Goal: Task Accomplishment & Management: Manage account settings

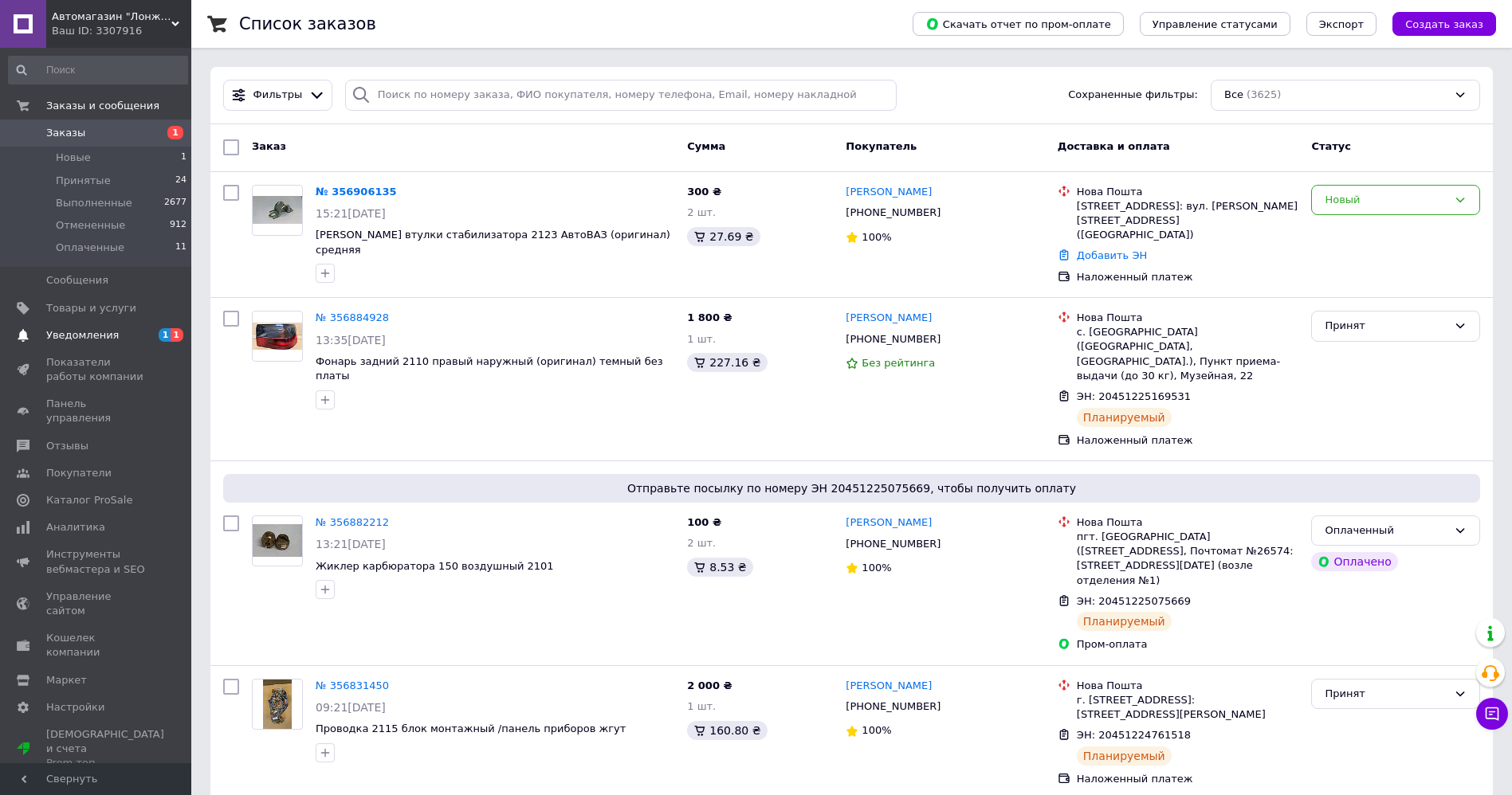
click at [113, 329] on span "Уведомления" at bounding box center [97, 335] width 102 height 15
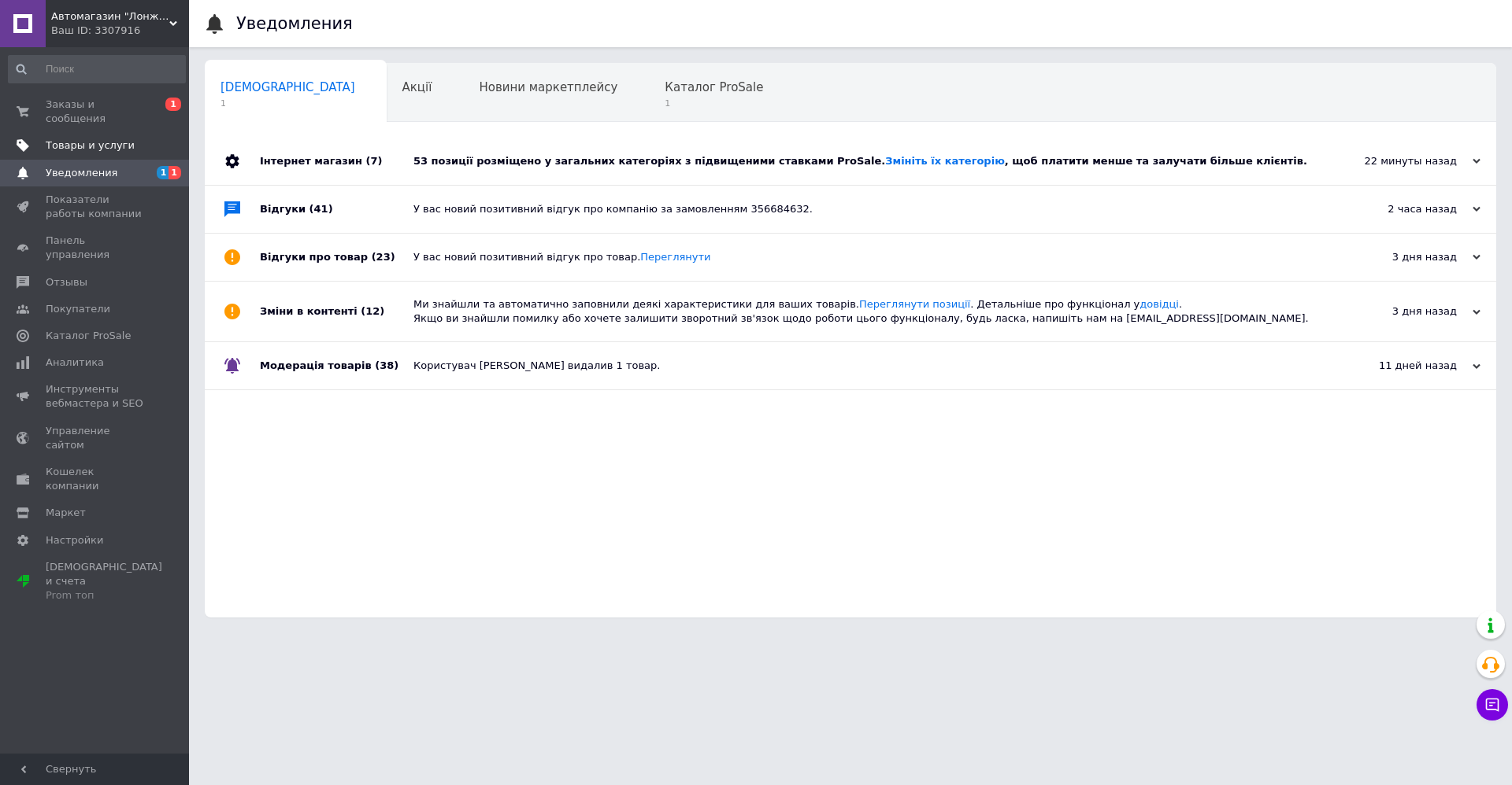
click at [113, 139] on span "Товары и услуги" at bounding box center [90, 146] width 89 height 14
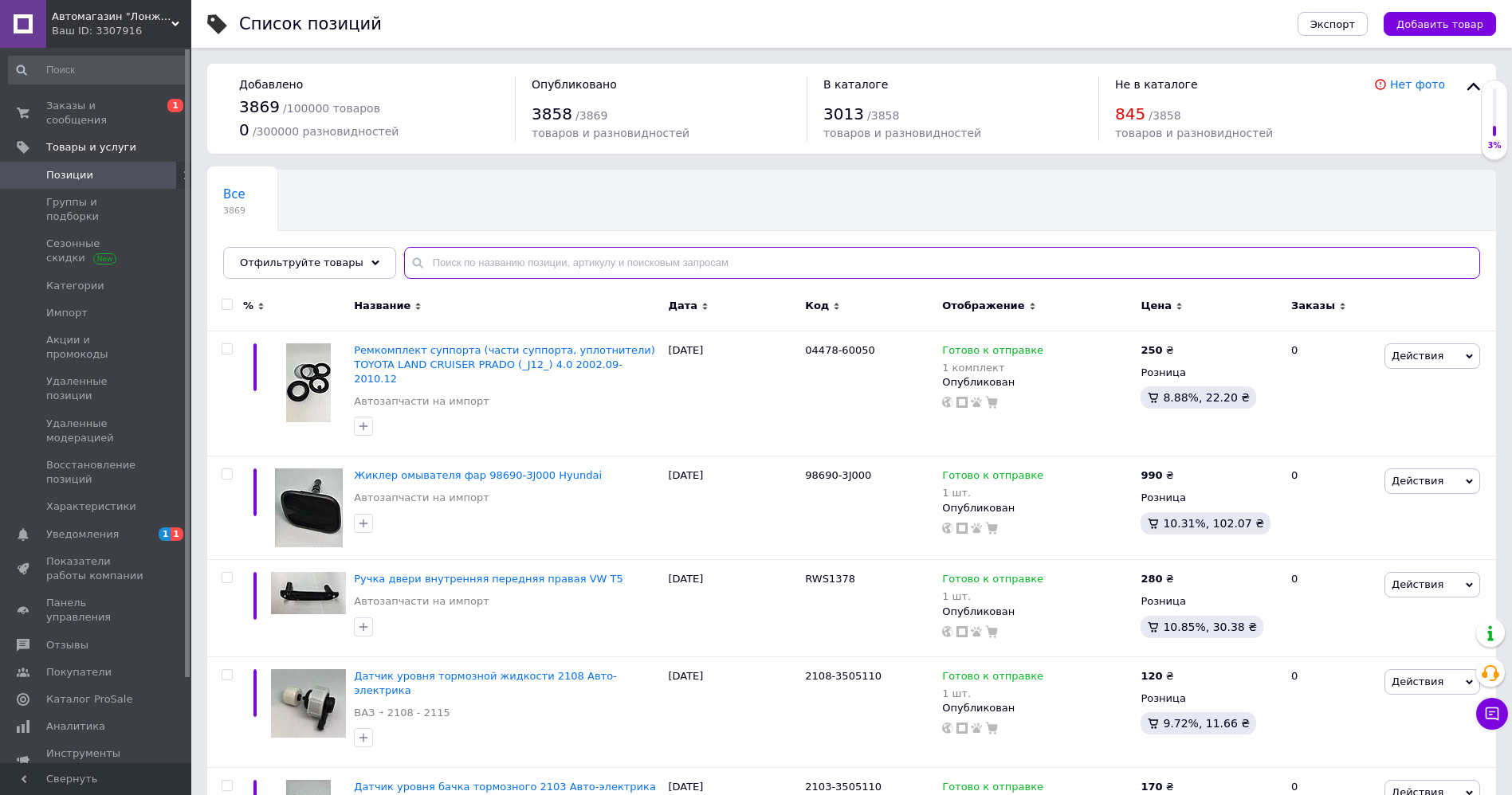
click at [457, 263] on input "text" at bounding box center [942, 263] width 1076 height 32
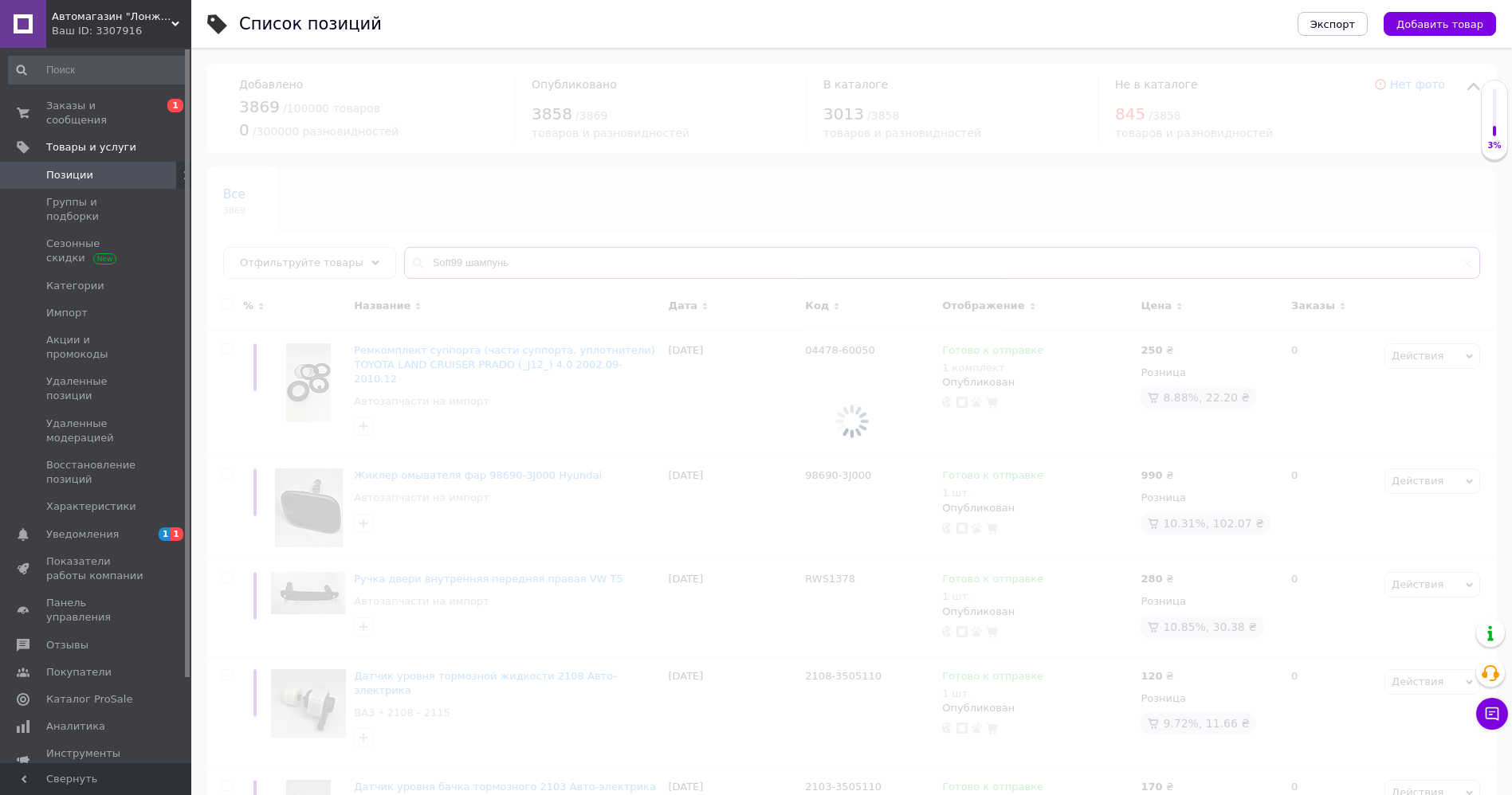
type input "Soft99 шампунь"
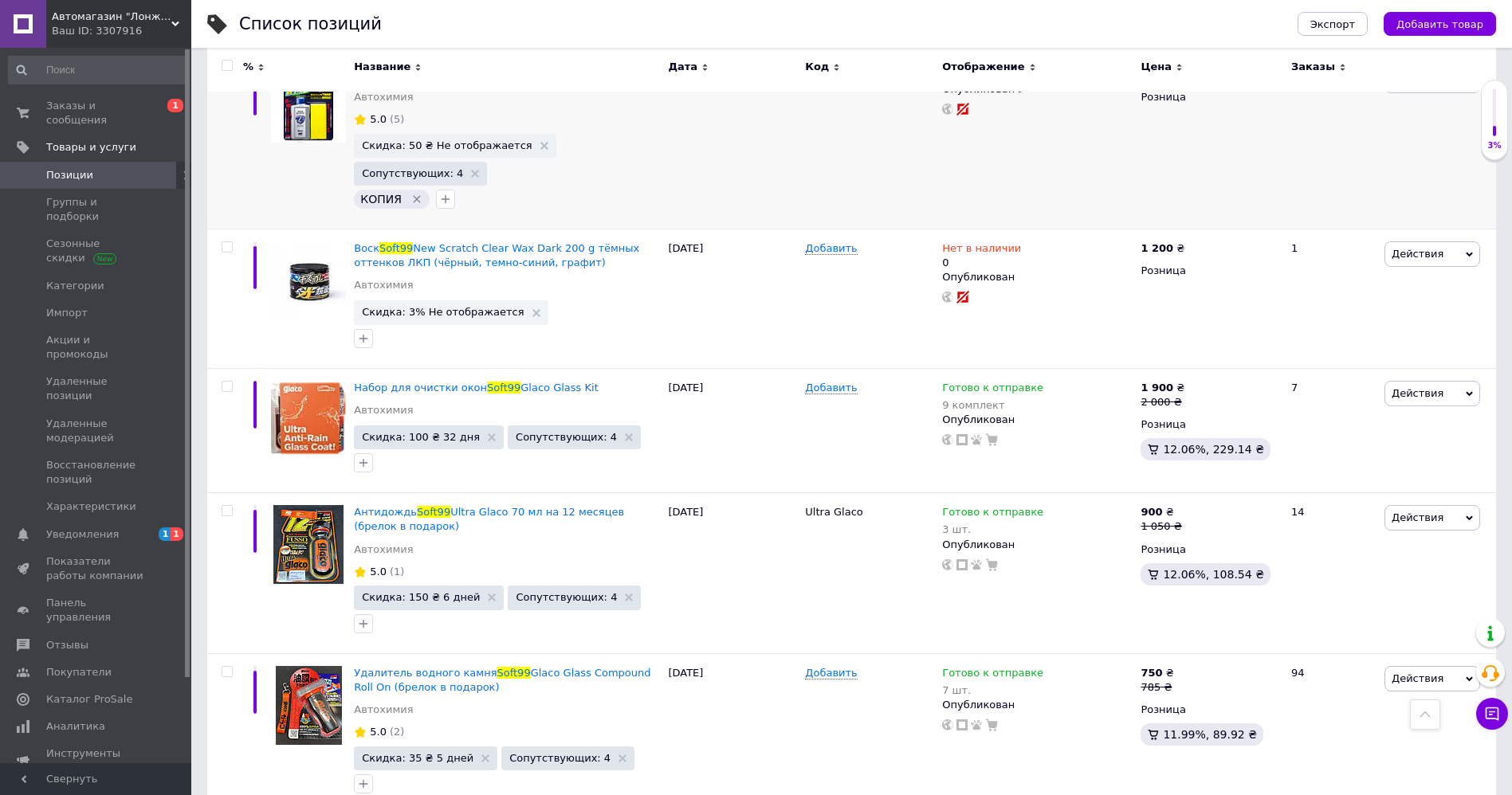
scroll to position [1756, 0]
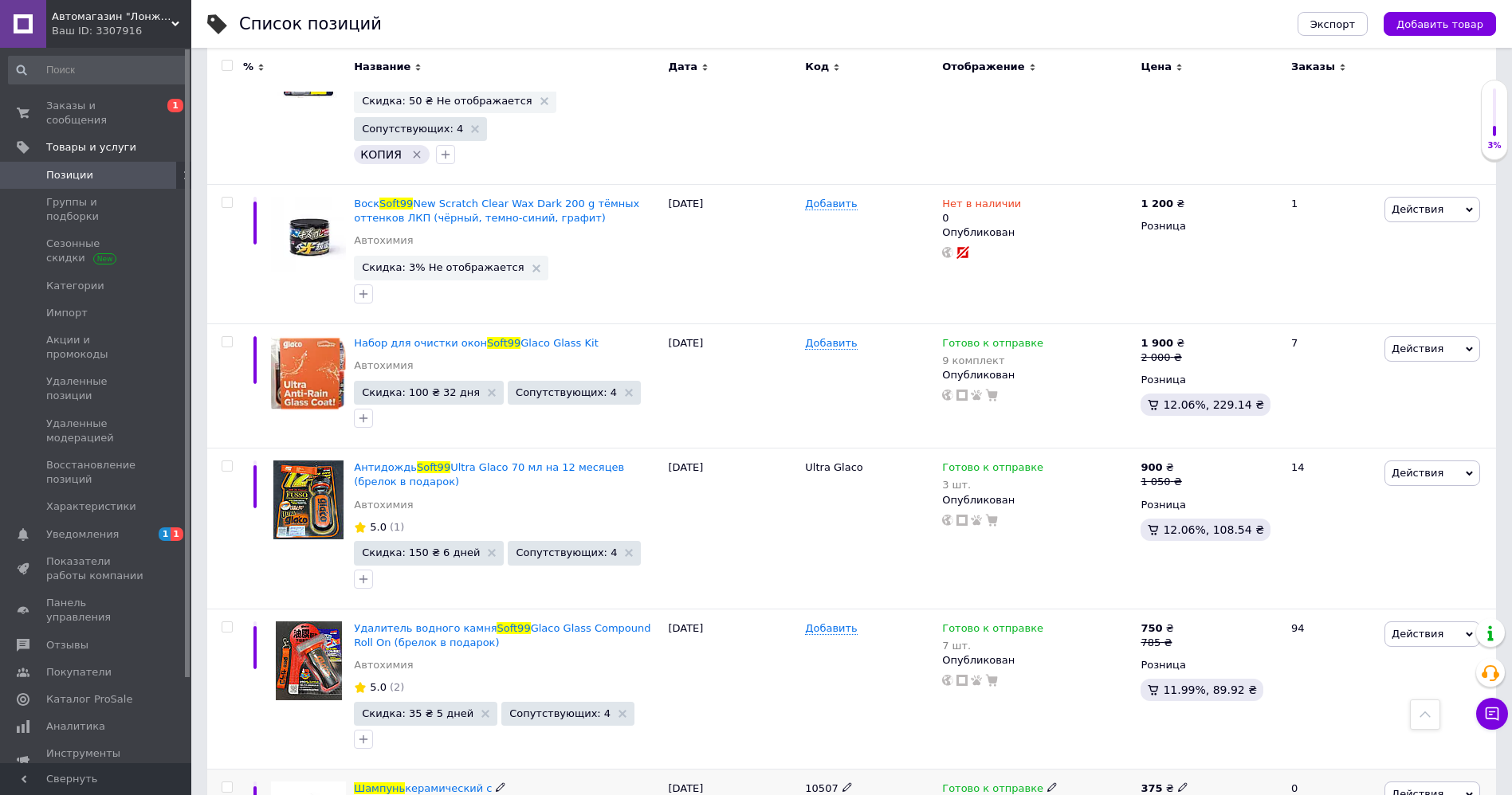
click at [1048, 783] on icon at bounding box center [1052, 788] width 10 height 10
click at [988, 639] on div "Готово к отправке 7 шт. Опубликован" at bounding box center [1037, 689] width 198 height 160
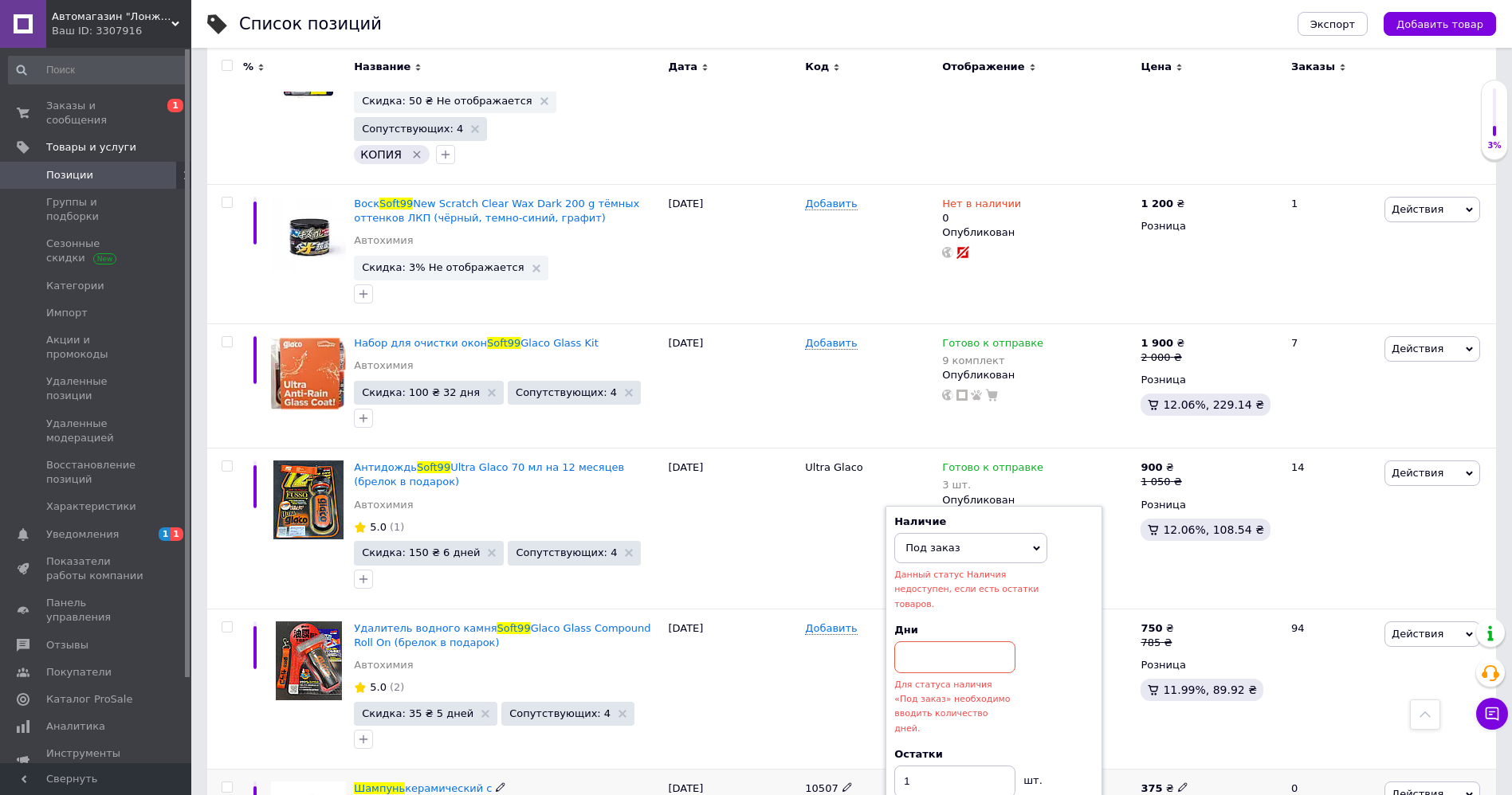
click at [1038, 782] on div "Готово к отправке" at bounding box center [999, 789] width 115 height 15
click at [1048, 784] on use at bounding box center [1052, 788] width 9 height 9
drag, startPoint x: 1116, startPoint y: 682, endPoint x: 1071, endPoint y: 606, distance: 88.3
click at [1114, 782] on div "Готово к отправке 1 шт. Наличие Под заказ В наличии Нет в наличии Готово к отпр…" at bounding box center [1037, 798] width 190 height 32
click at [1041, 782] on div "Готово к отправке" at bounding box center [999, 789] width 115 height 15
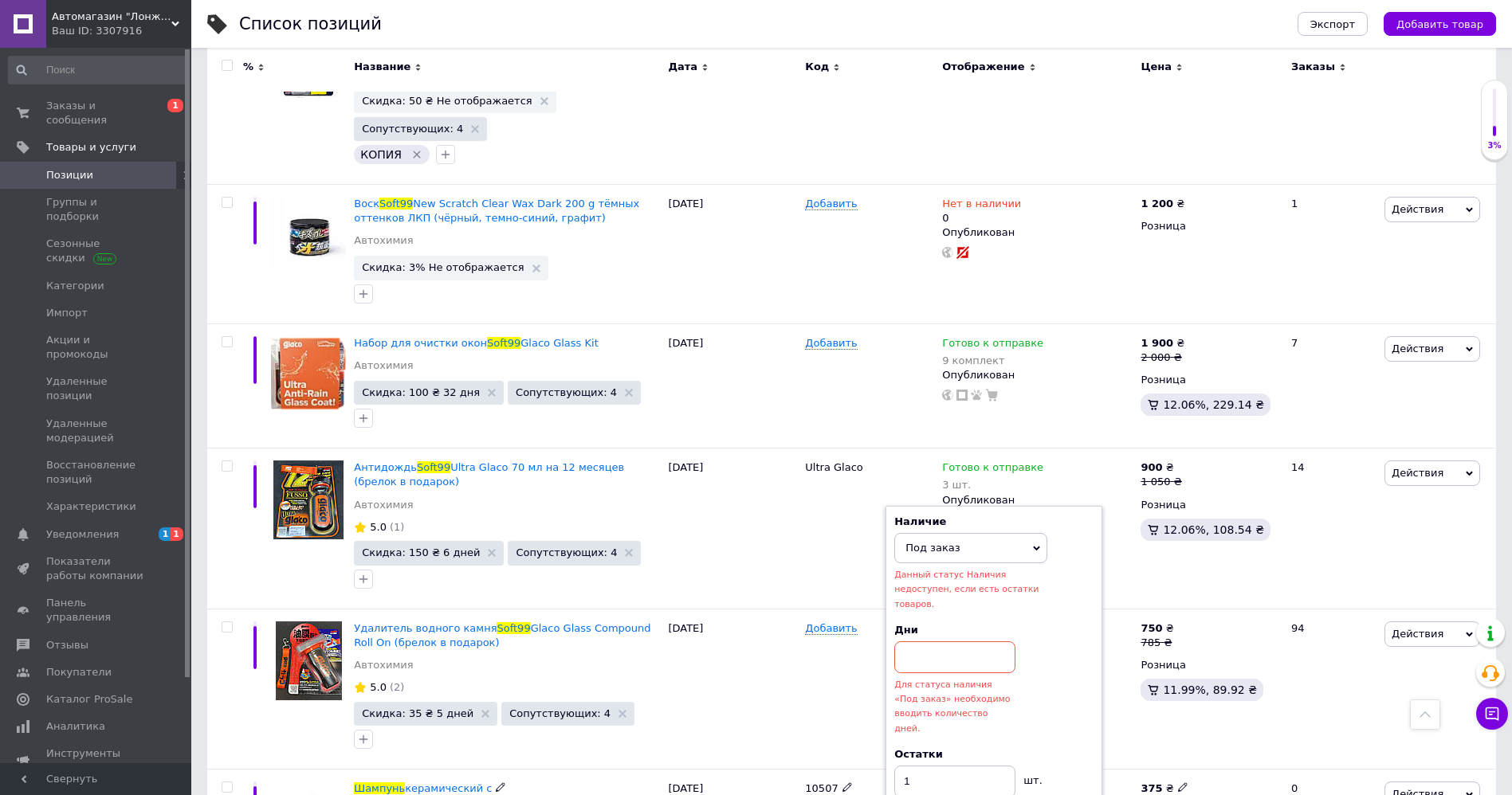
click at [953, 642] on input at bounding box center [955, 658] width 121 height 32
click at [964, 533] on span "Под заказ" at bounding box center [971, 548] width 153 height 31
click at [969, 592] on li "Нет в наличии" at bounding box center [971, 603] width 152 height 23
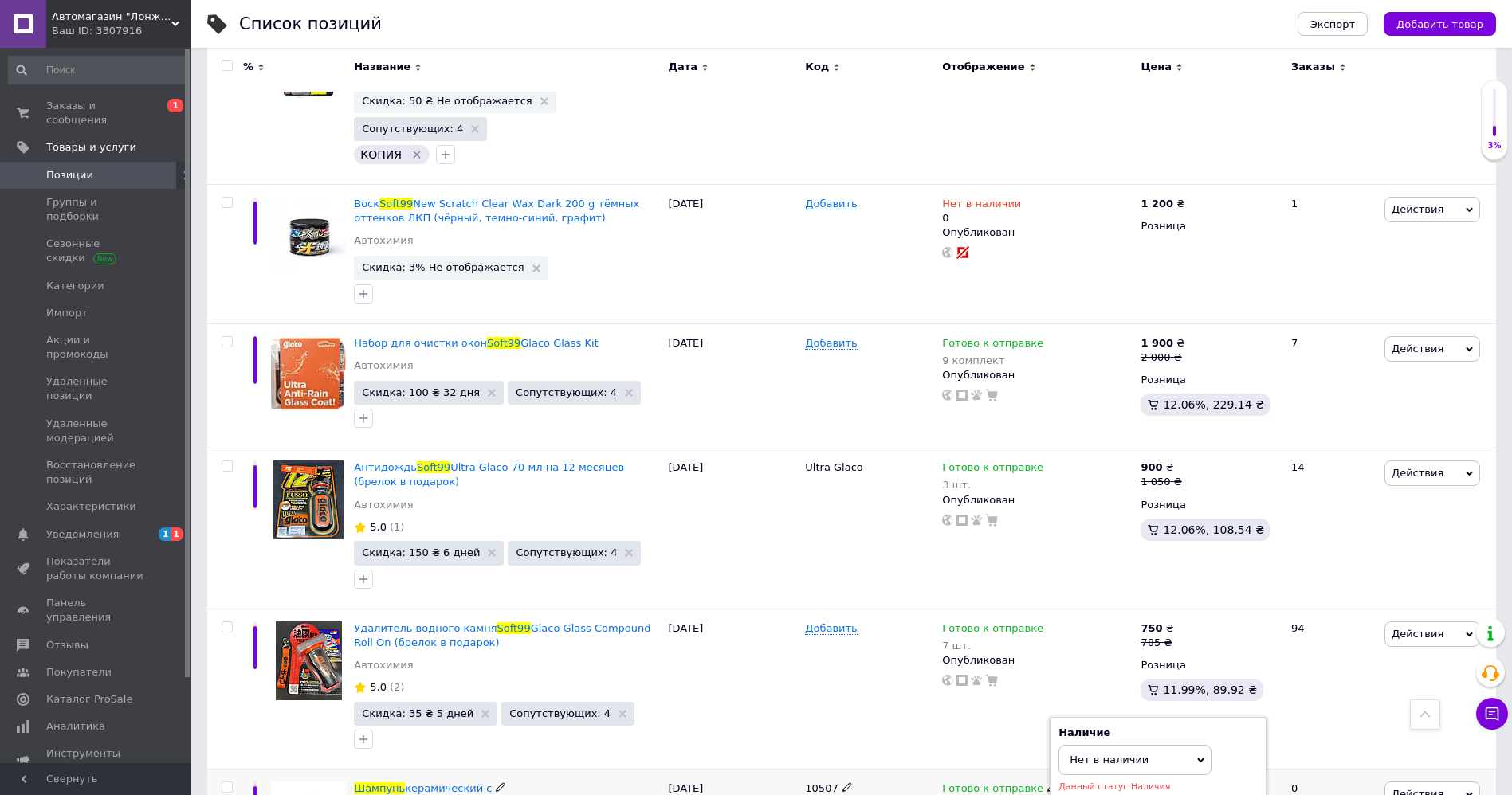
type input "0"
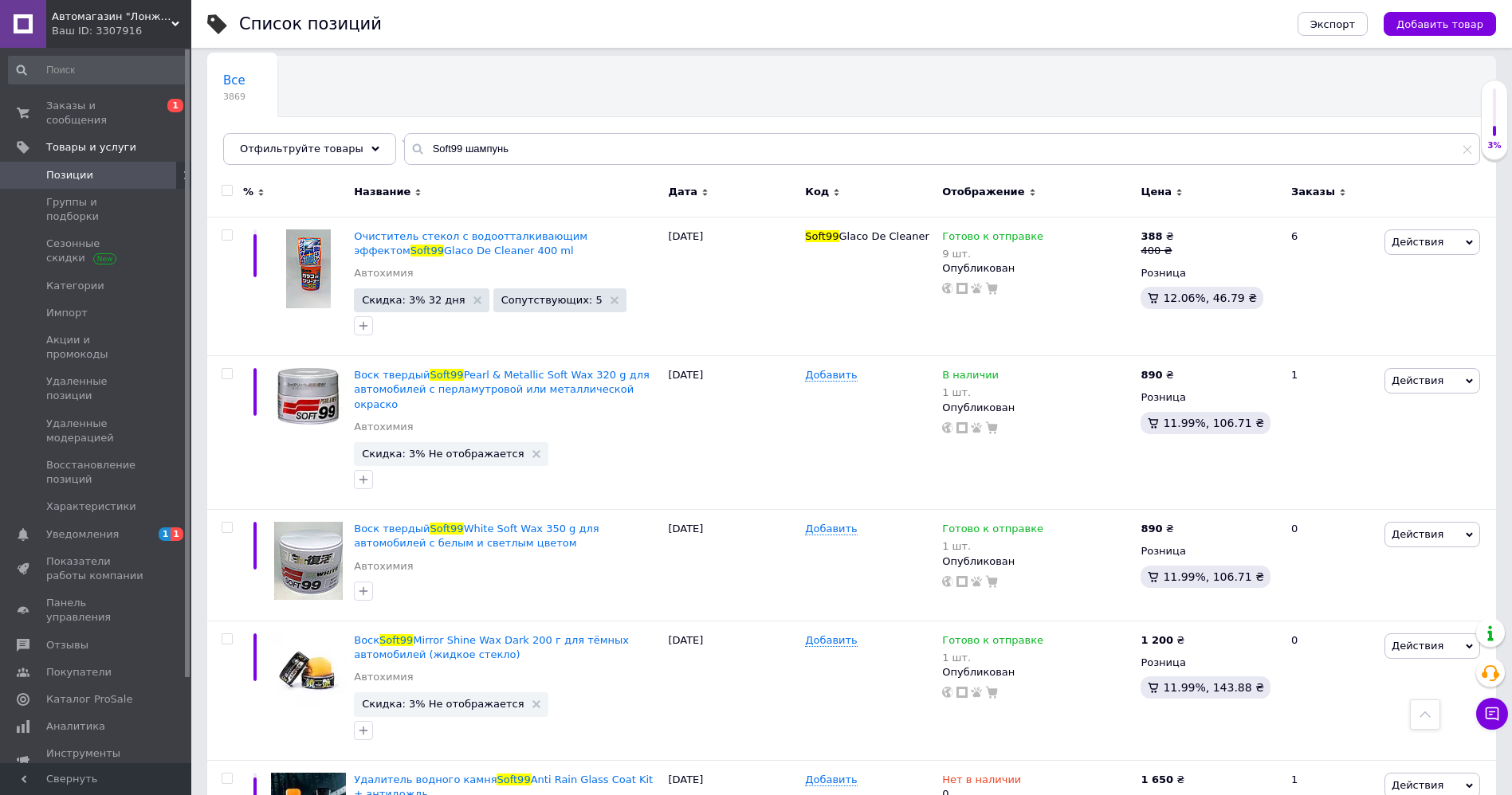
scroll to position [0, 0]
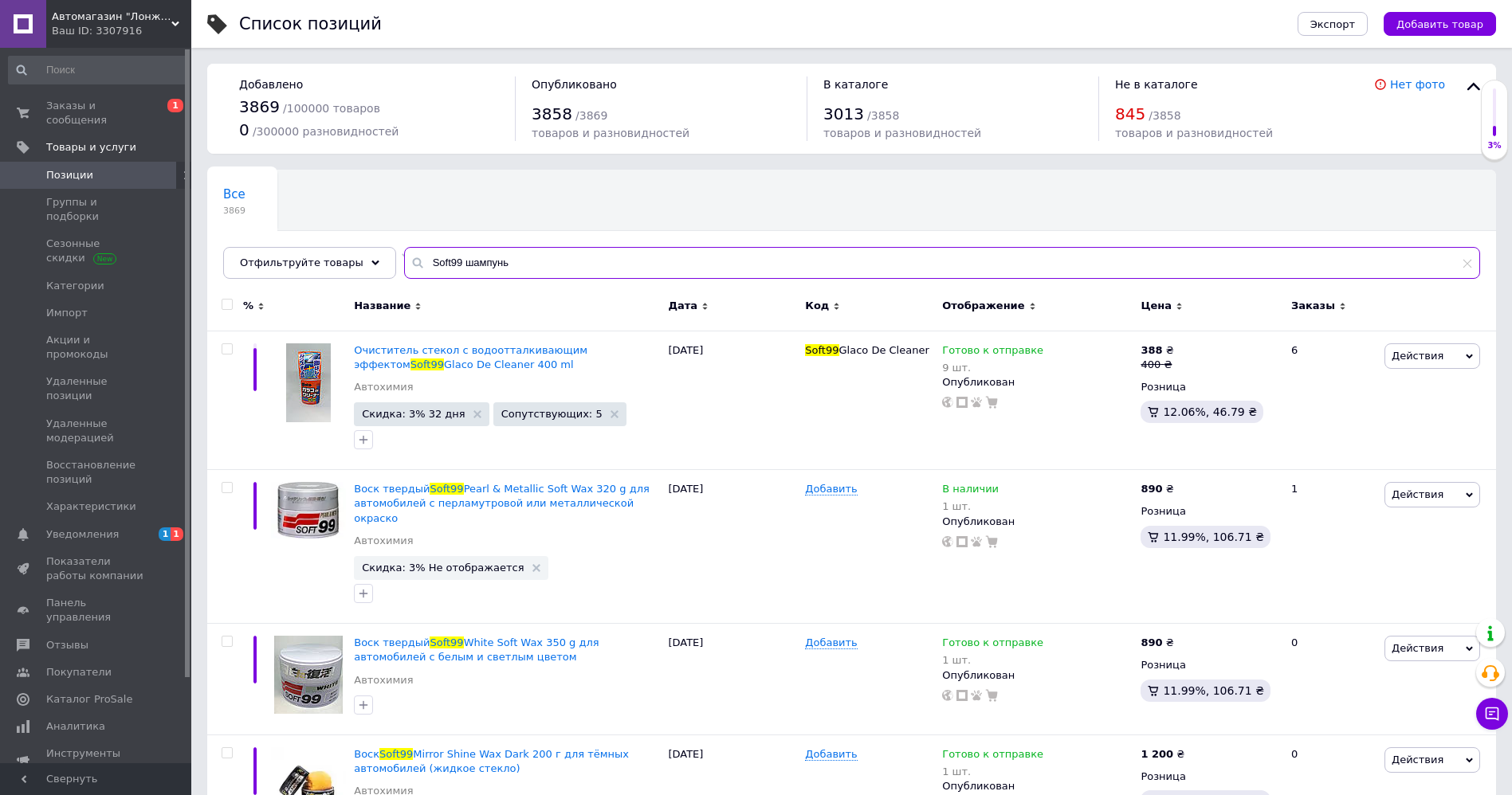
click at [548, 264] on input "Soft99 шампунь" at bounding box center [942, 263] width 1076 height 32
paste input "2121-1804058"
type input "2121-1804058"
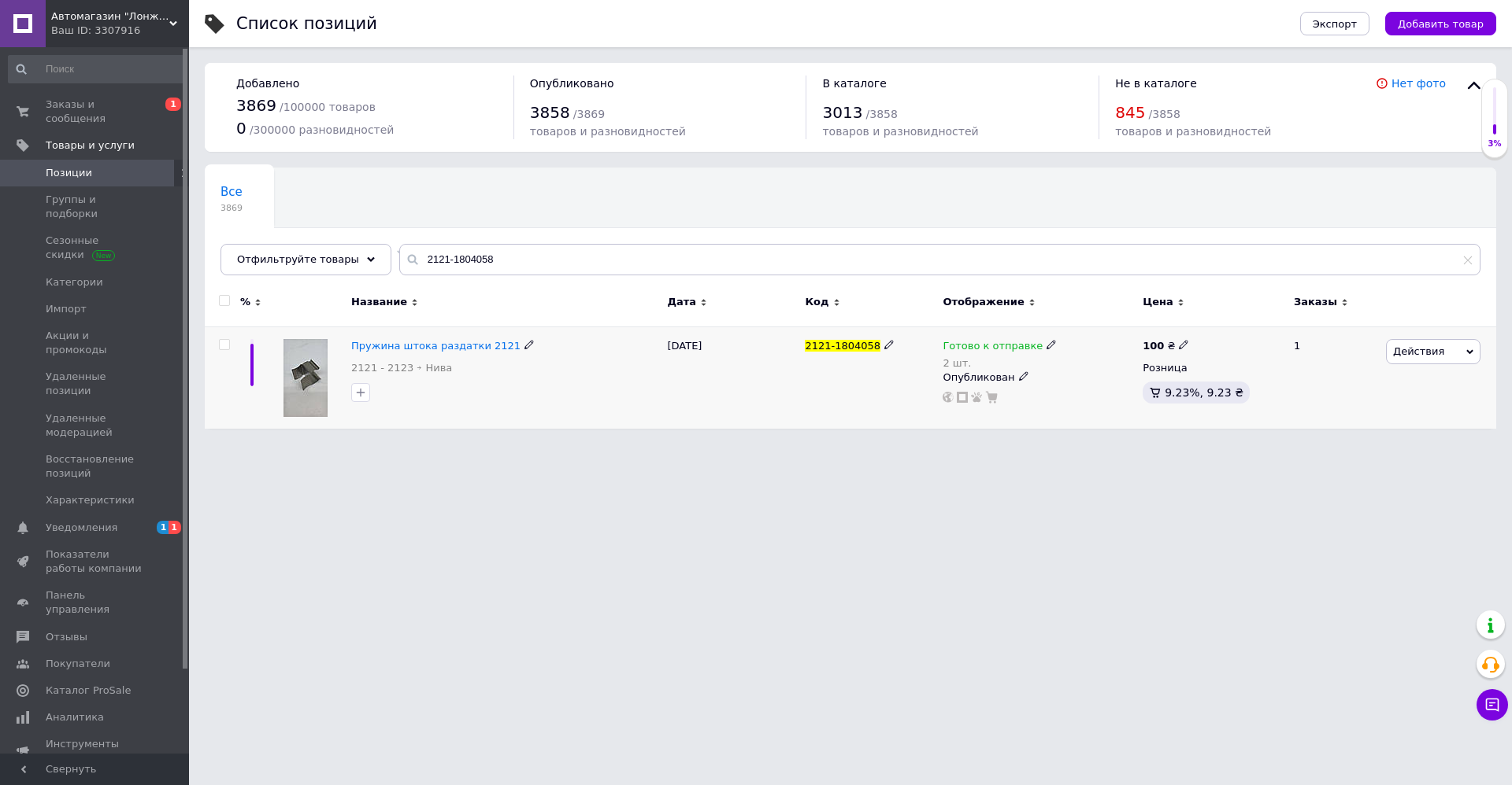
click at [1047, 344] on icon at bounding box center [1052, 345] width 10 height 10
click at [1083, 385] on li "Нет в наличии" at bounding box center [1133, 388] width 150 height 22
click at [1091, 393] on input "2" at bounding box center [1117, 394] width 119 height 32
type input "9"
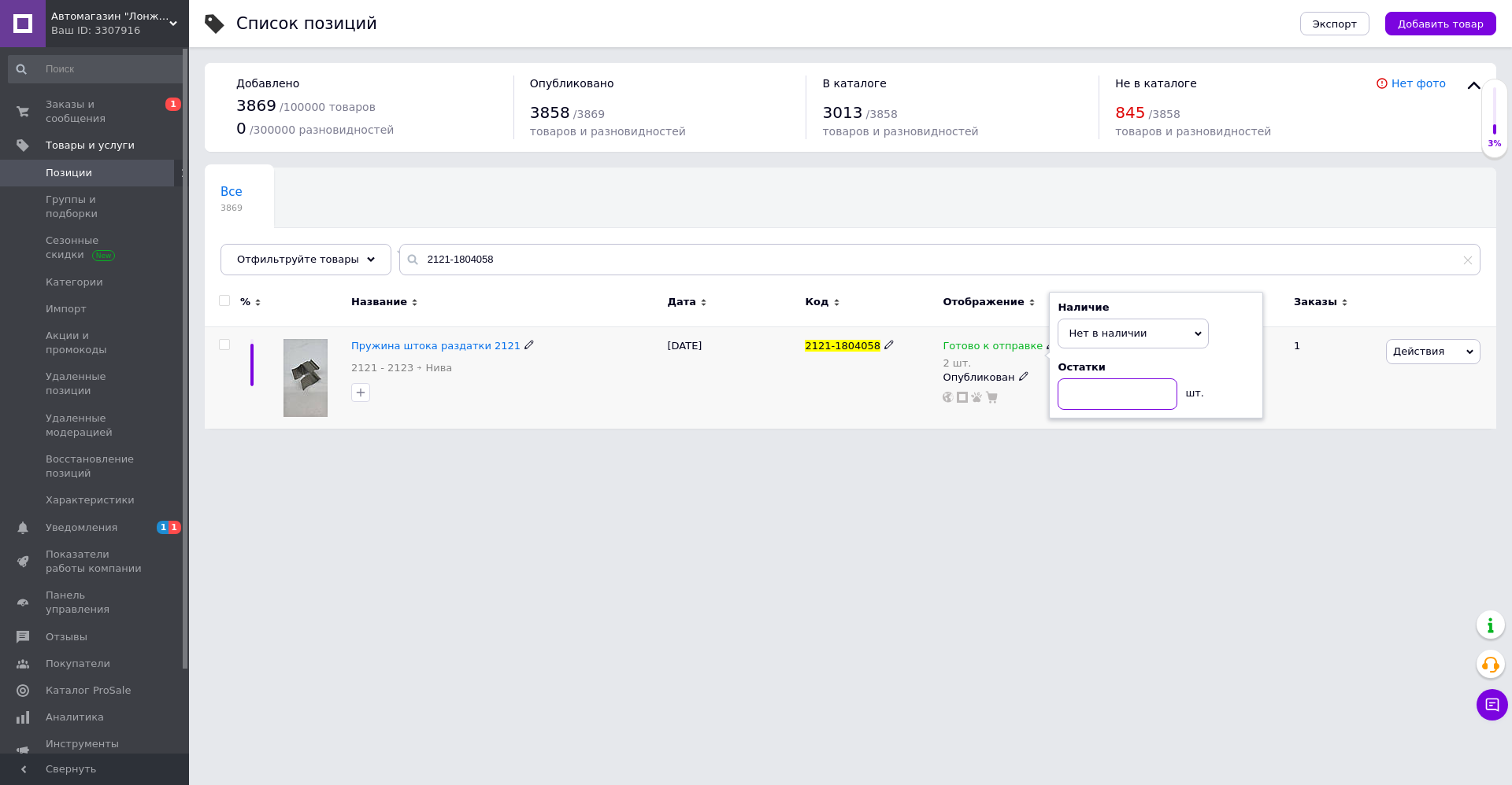
type input "0"
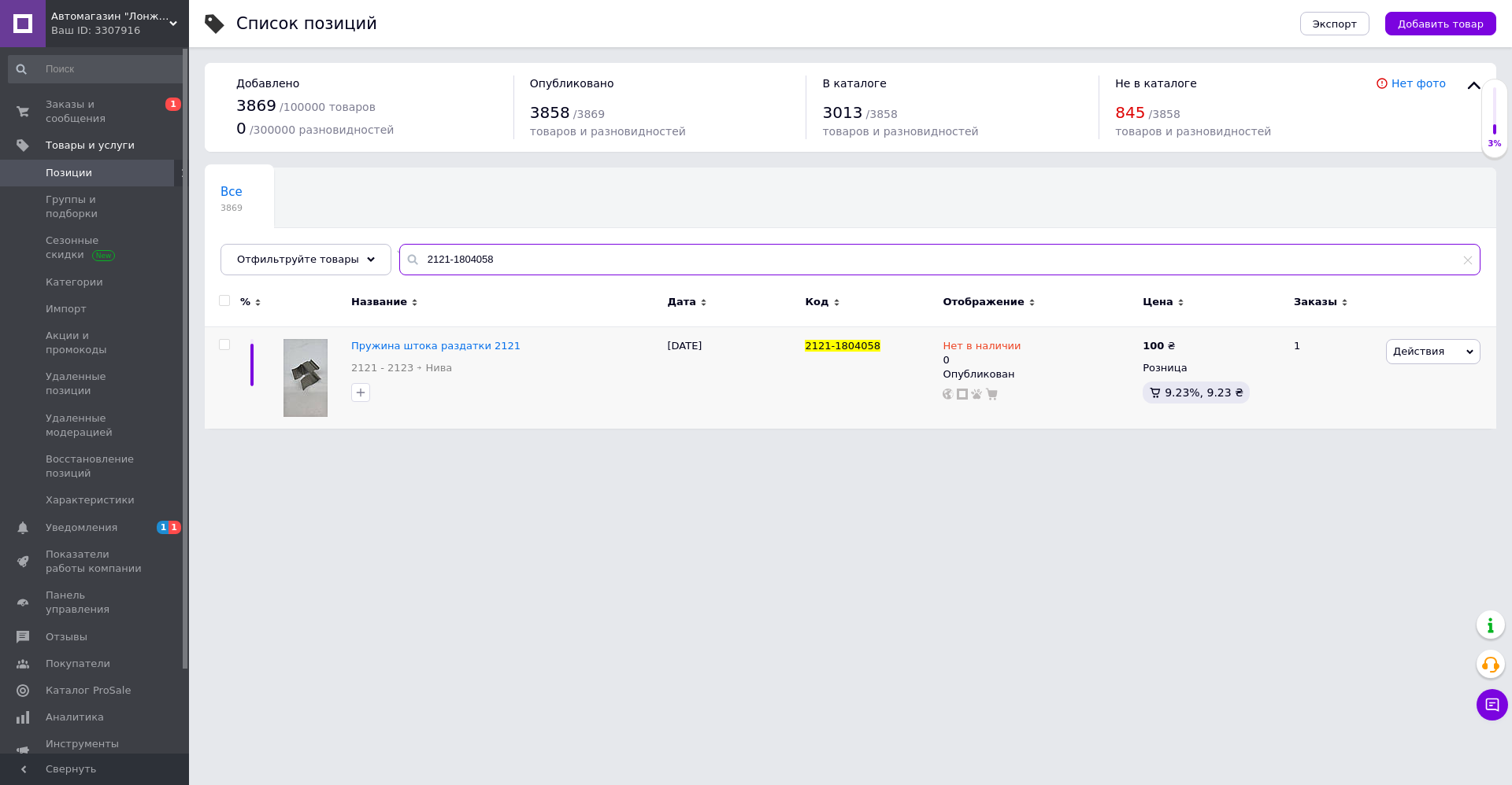
click at [481, 269] on input "2121-1804058" at bounding box center [939, 260] width 1081 height 32
type input "I"
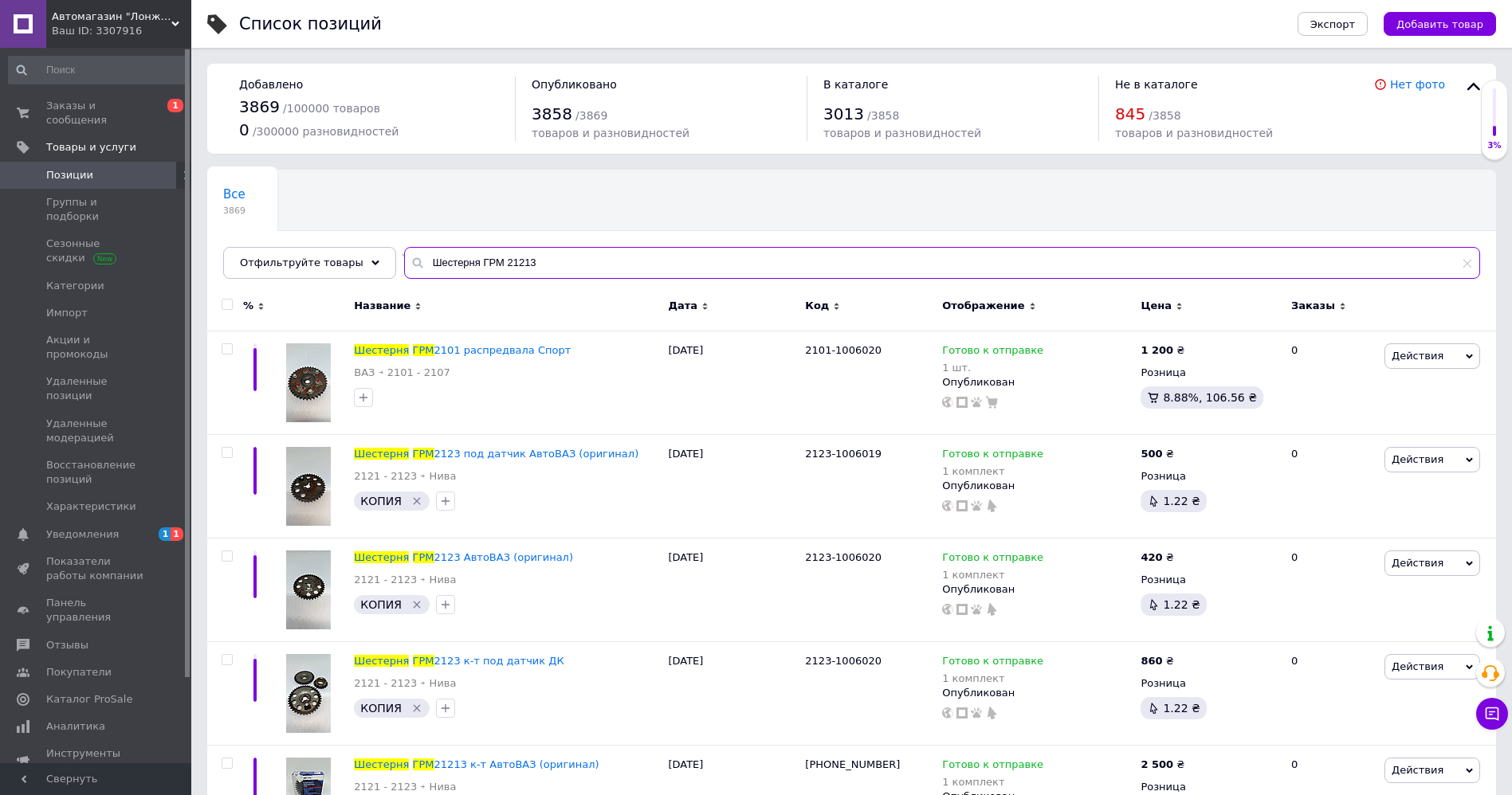
type input "Шестерня ГРМ 21213"
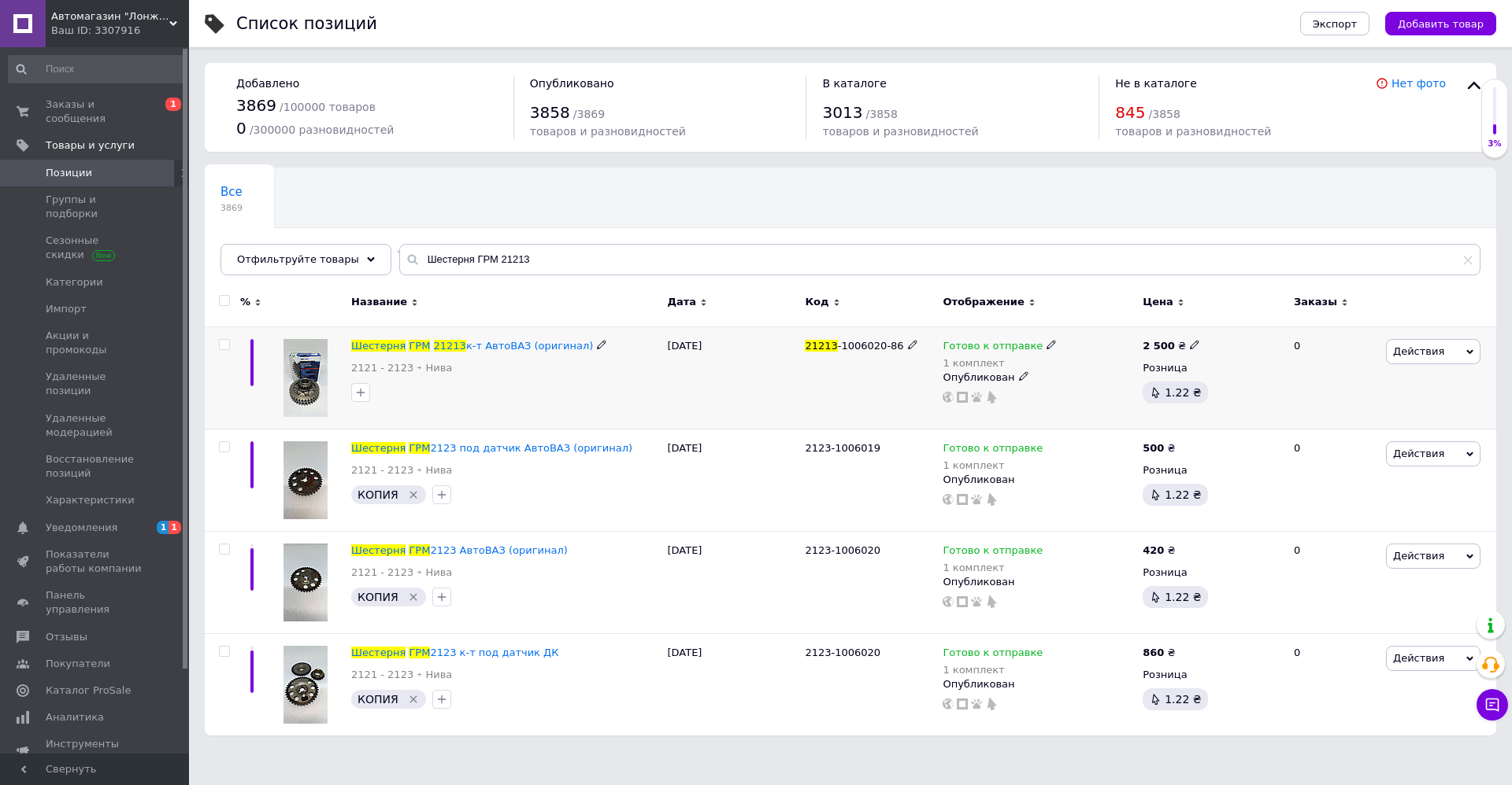
click at [1047, 342] on icon at bounding box center [1052, 345] width 10 height 10
click at [1104, 385] on li "Нет в наличии" at bounding box center [1133, 388] width 150 height 22
click at [1104, 385] on input "1" at bounding box center [1117, 394] width 119 height 32
click at [1103, 392] on input "1" at bounding box center [1117, 394] width 119 height 32
type input "0"
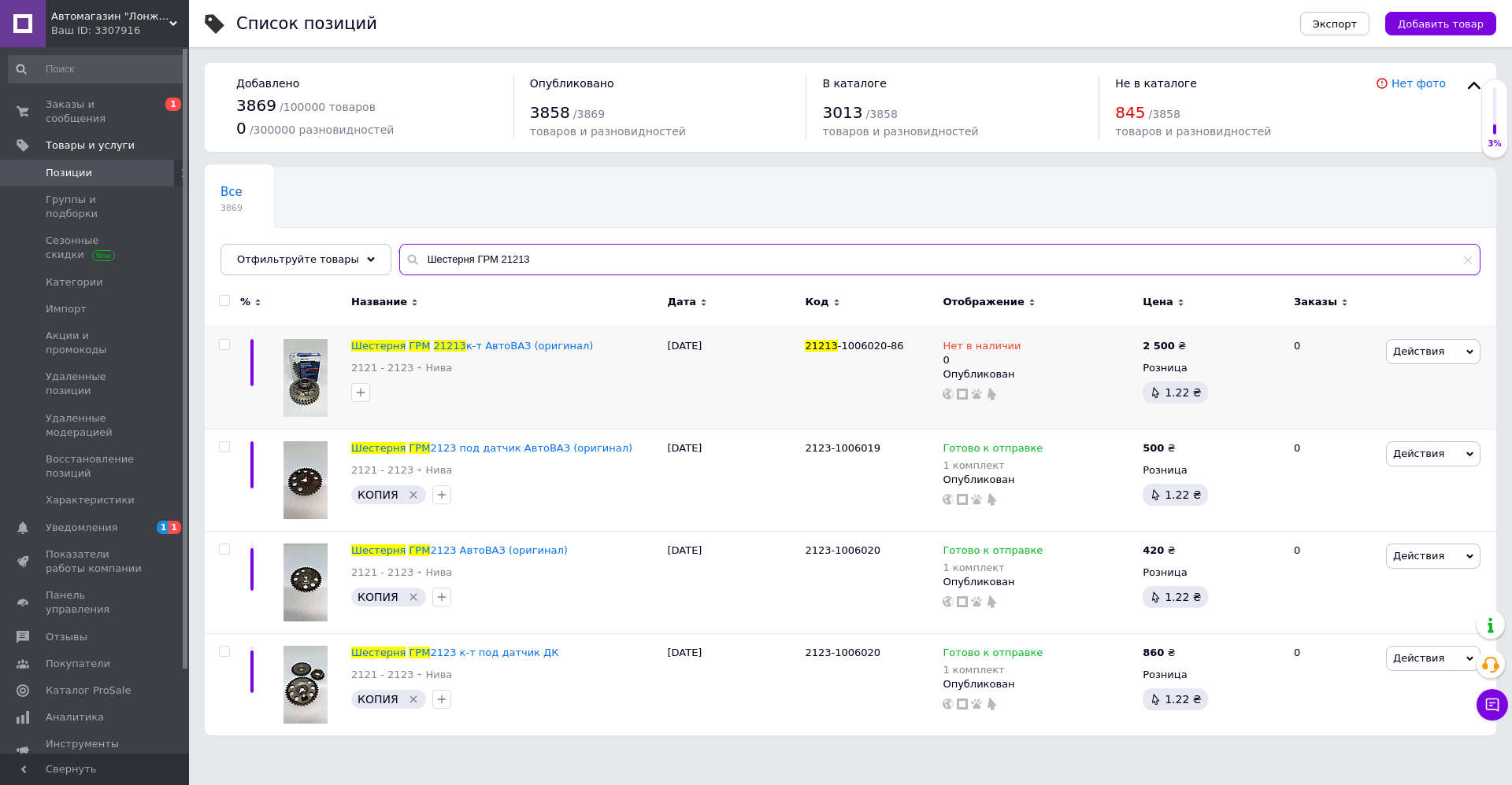
click at [504, 255] on input "Шестерня ГРМ 21213" at bounding box center [939, 260] width 1081 height 32
click at [417, 256] on input "Шестерня ГРМ 21213" at bounding box center [939, 260] width 1081 height 32
click at [479, 267] on input "Шестерня ГРМ 21213" at bounding box center [939, 260] width 1081 height 32
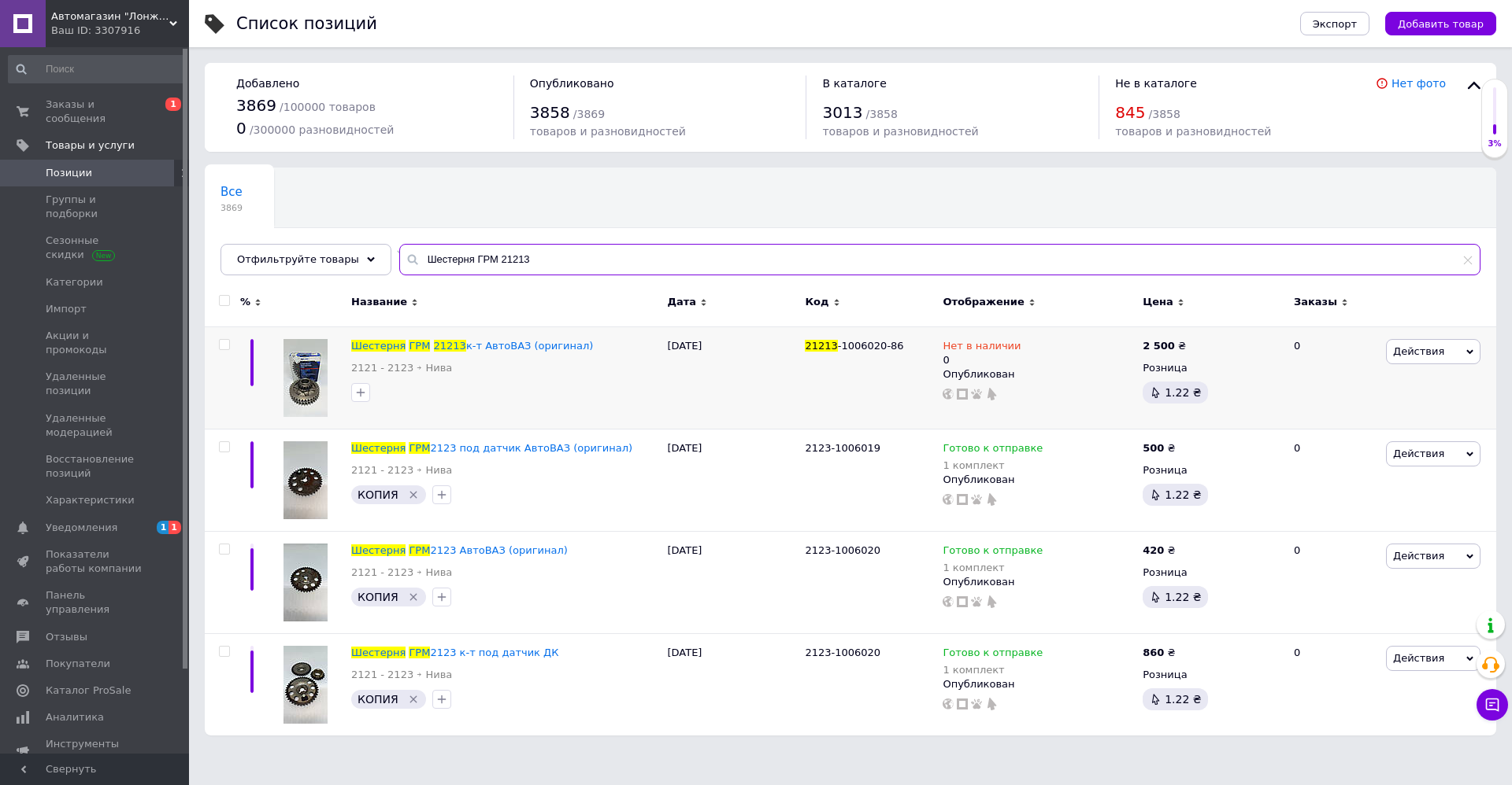
click at [479, 267] on input "Шестерня ГРМ 21213" at bounding box center [939, 260] width 1081 height 32
click at [468, 261] on input "Шестерня ГРМ 21213" at bounding box center [939, 260] width 1081 height 32
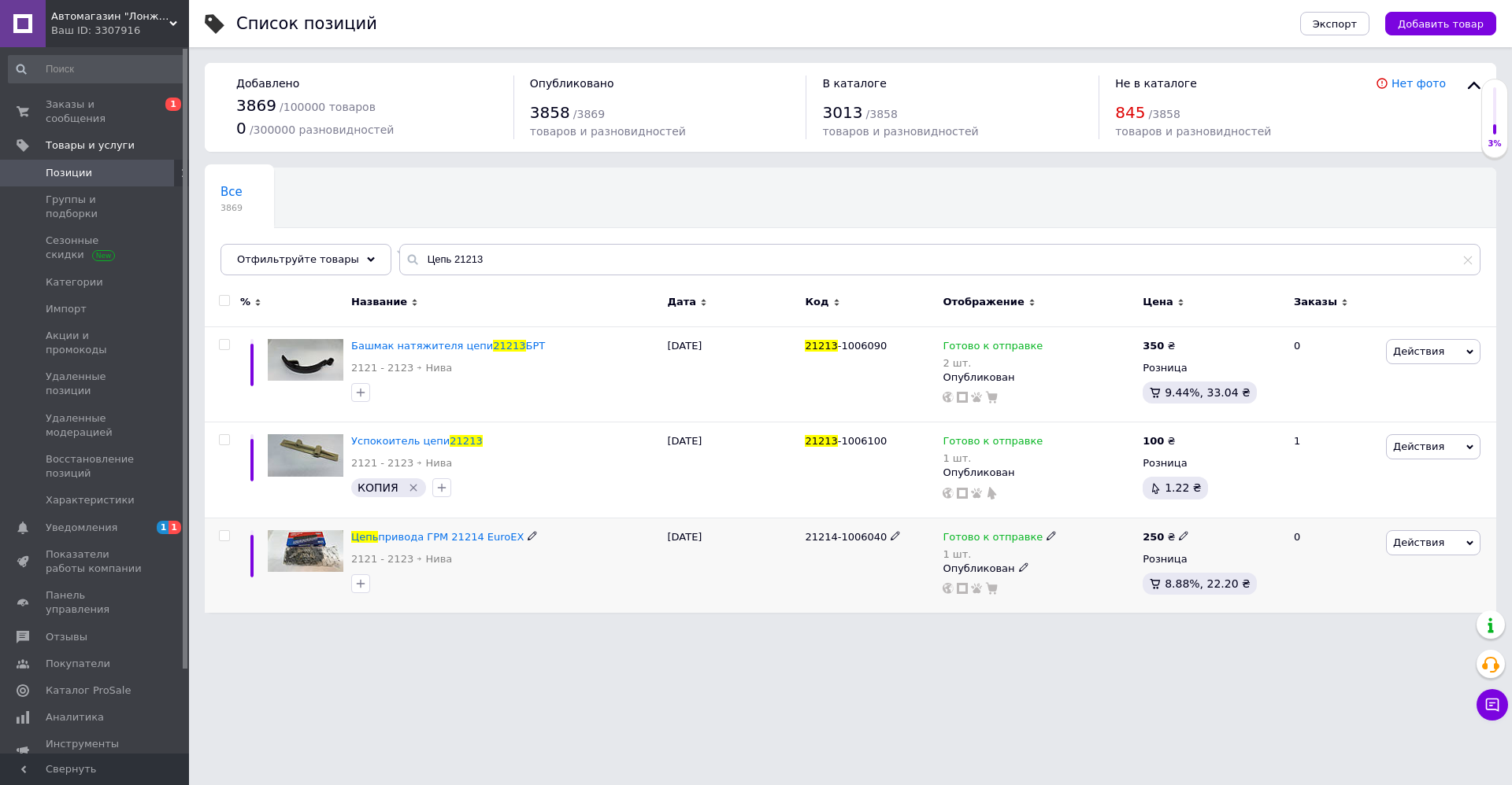
click at [844, 536] on span "21214-1006040" at bounding box center [845, 537] width 82 height 12
copy span "1006040"
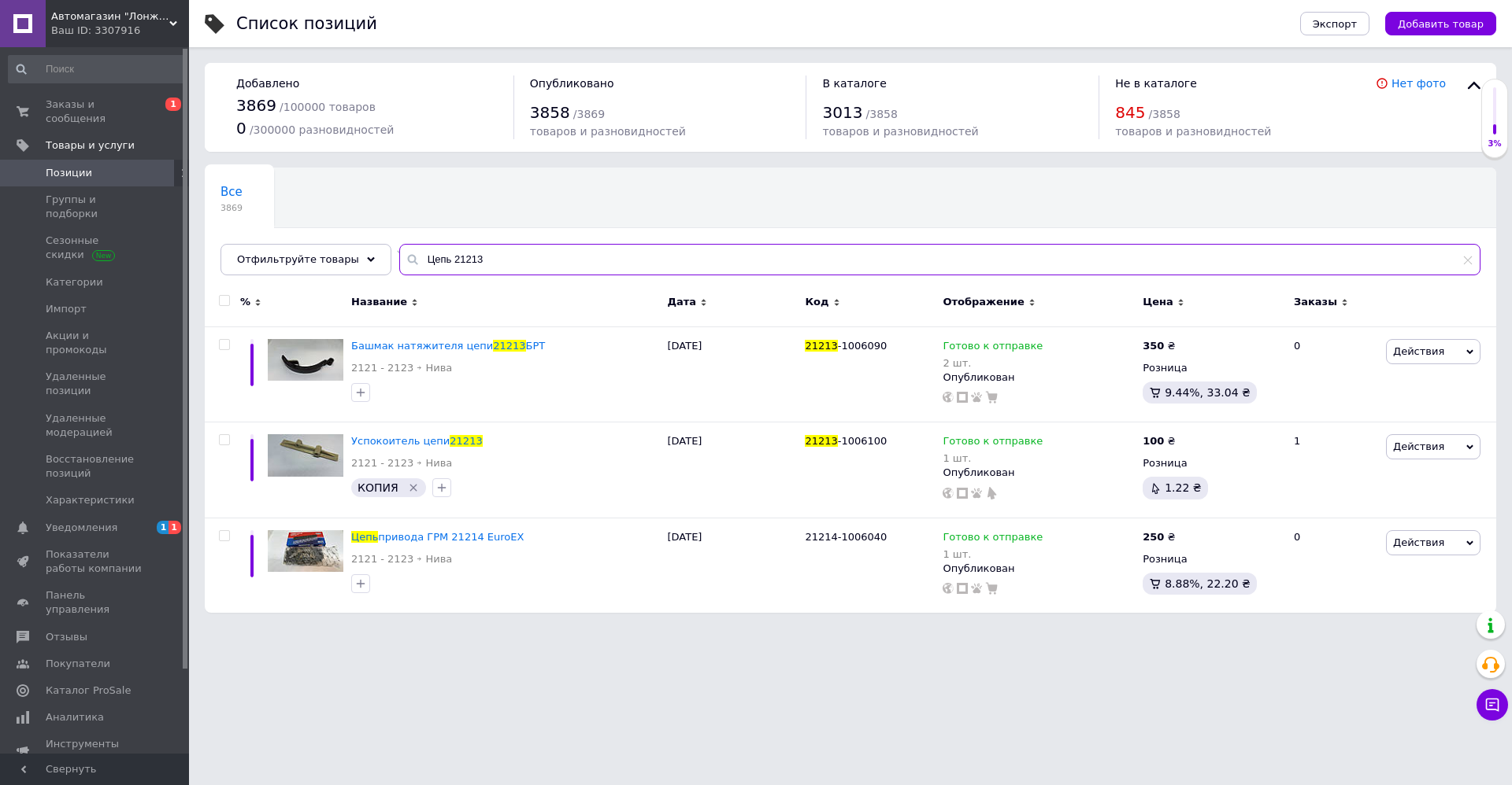
click at [609, 249] on input "Цепь 21213" at bounding box center [939, 260] width 1081 height 32
paste input "1006040"
type input "2101-1006040"
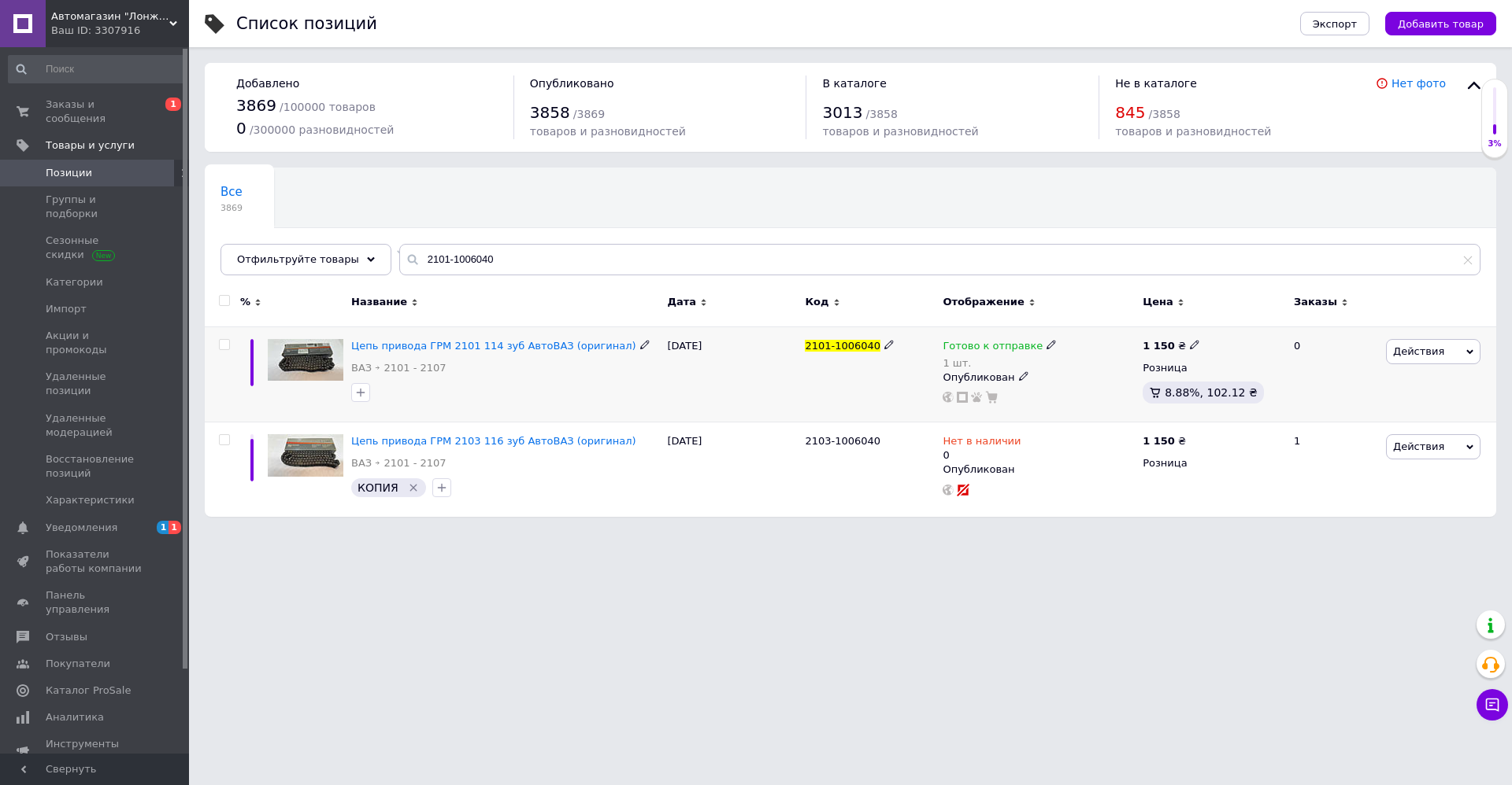
click at [1047, 348] on icon at bounding box center [1052, 345] width 10 height 10
click at [1096, 389] on li "Нет в наличии" at bounding box center [1133, 388] width 150 height 22
click at [1092, 400] on input "1" at bounding box center [1117, 394] width 119 height 32
type input "0"
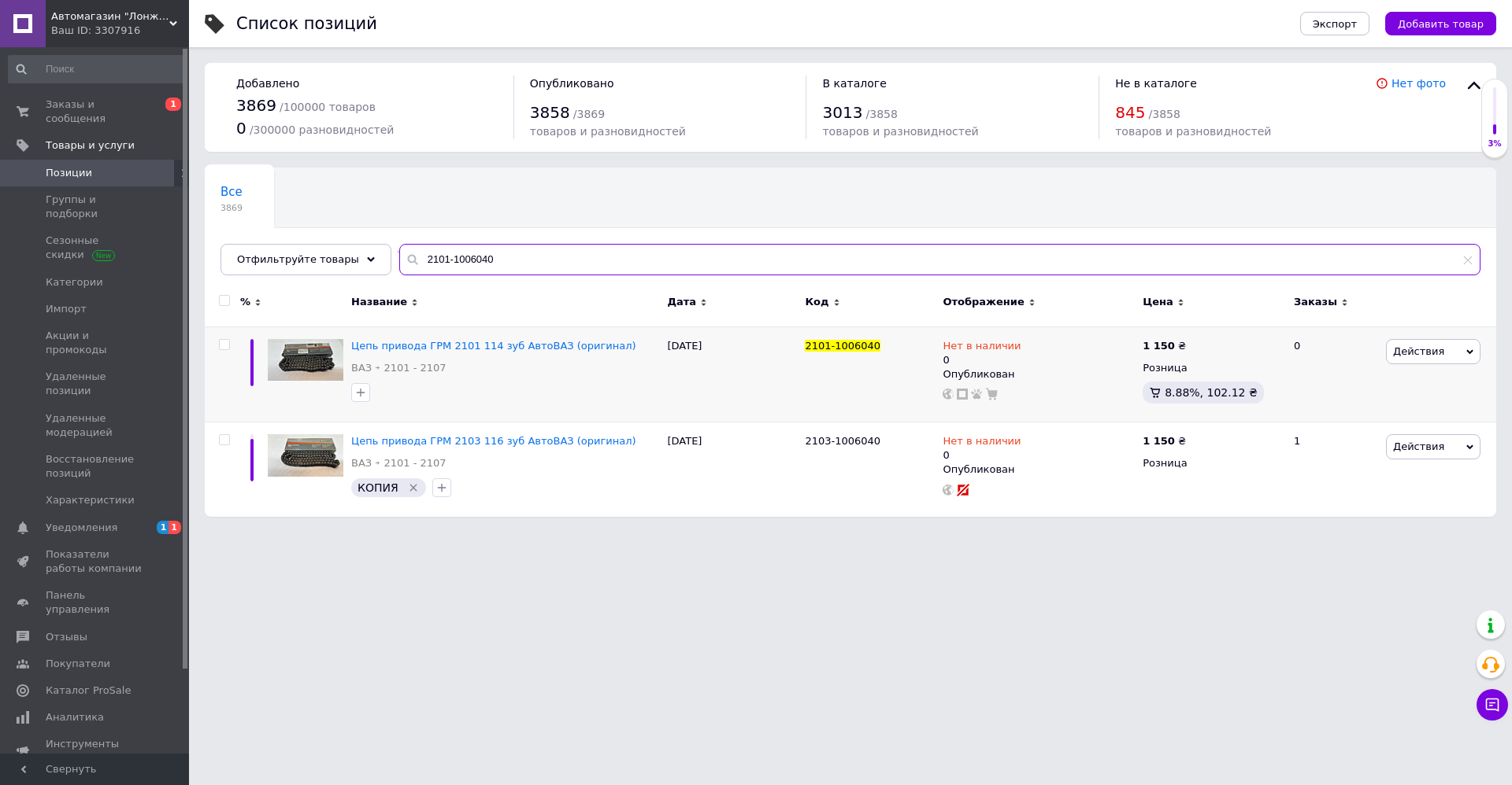
click at [501, 247] on input "2101-1006040" at bounding box center [939, 260] width 1081 height 32
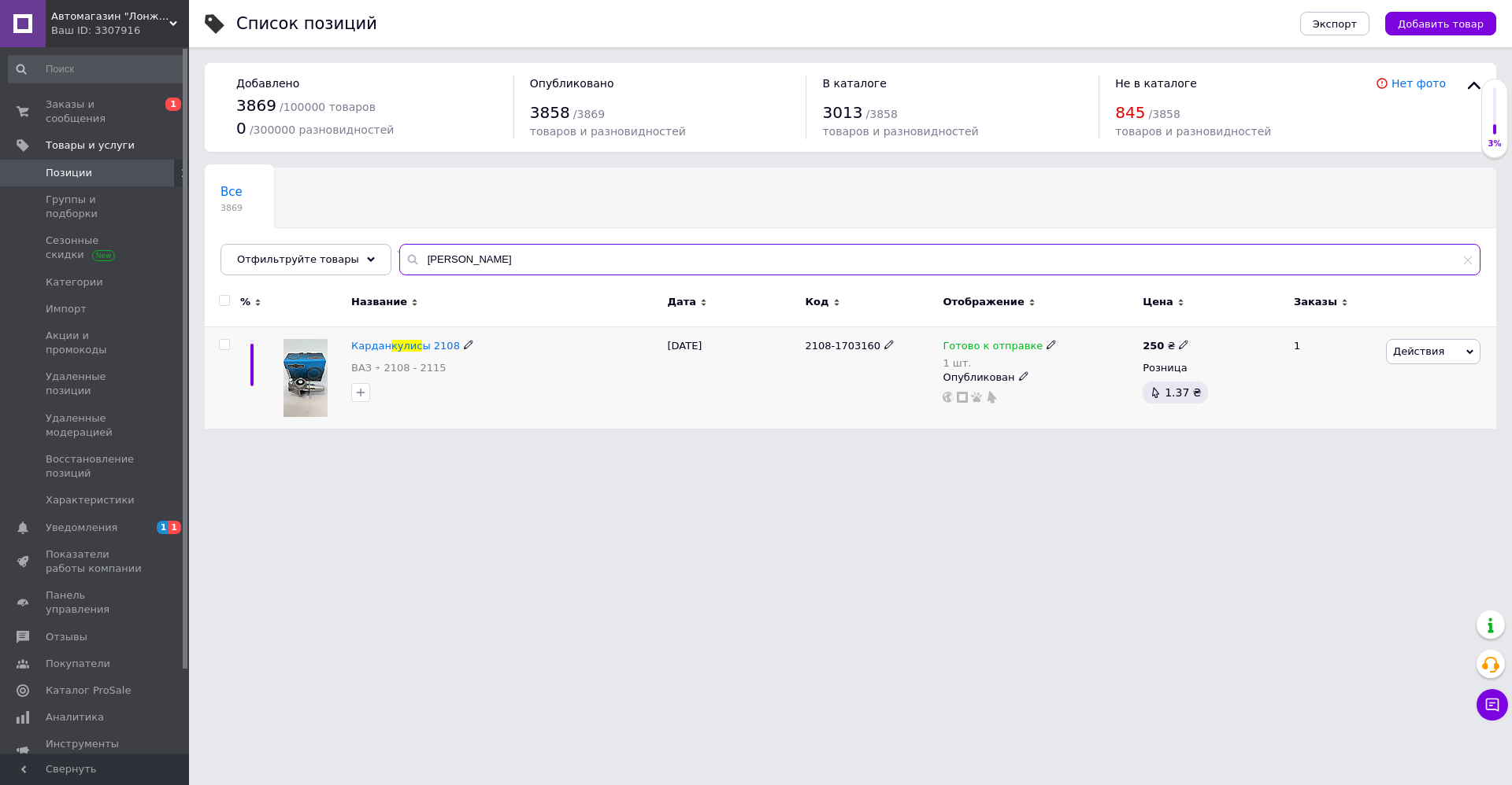
type input "[PERSON_NAME]"
click at [1047, 342] on icon at bounding box center [1052, 345] width 10 height 10
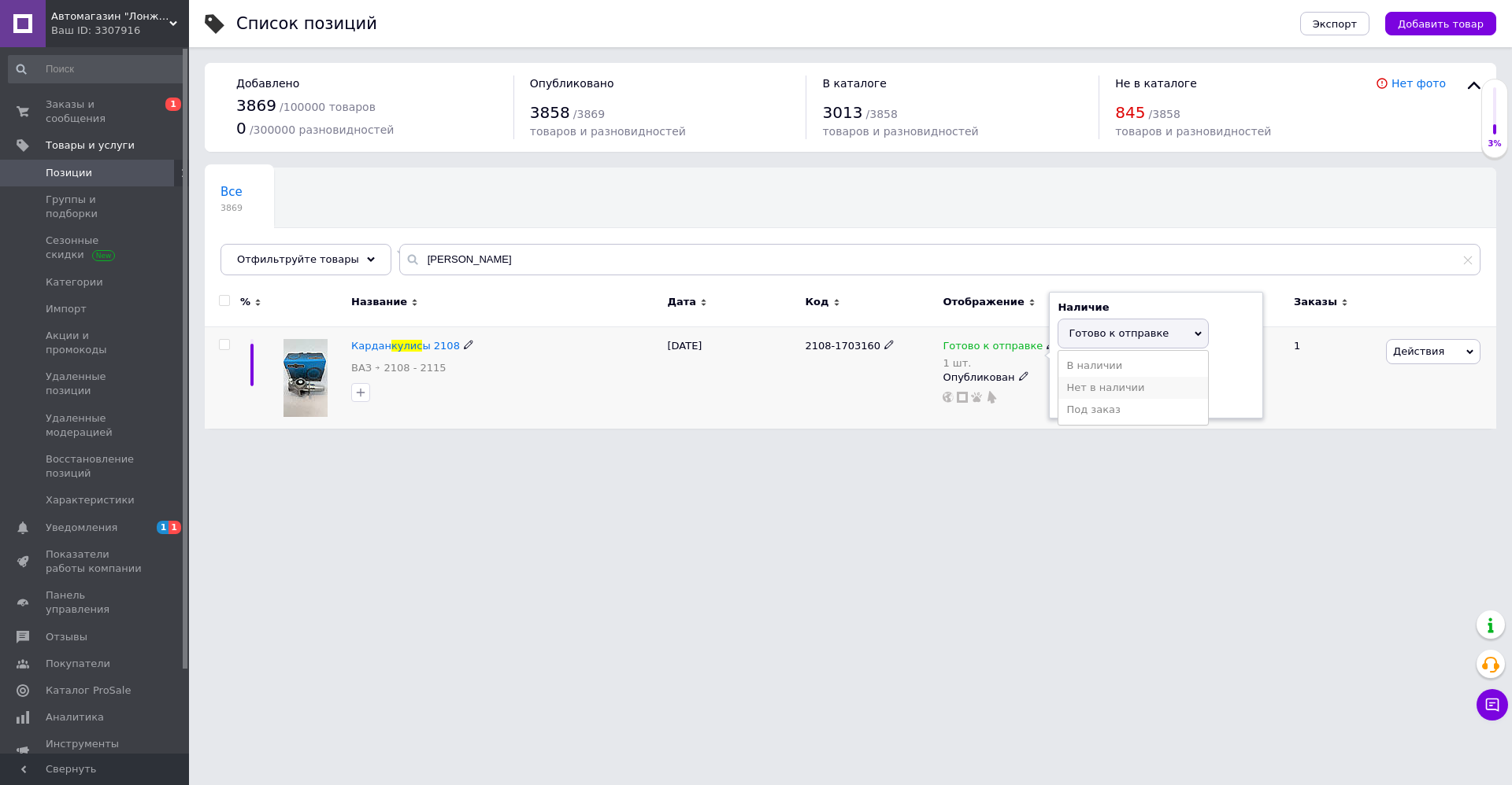
click at [1073, 379] on li "Нет в наличии" at bounding box center [1133, 388] width 150 height 22
click at [1083, 380] on input "1" at bounding box center [1117, 394] width 119 height 32
type input "0"
click at [845, 347] on span "2108-1703160" at bounding box center [842, 346] width 76 height 12
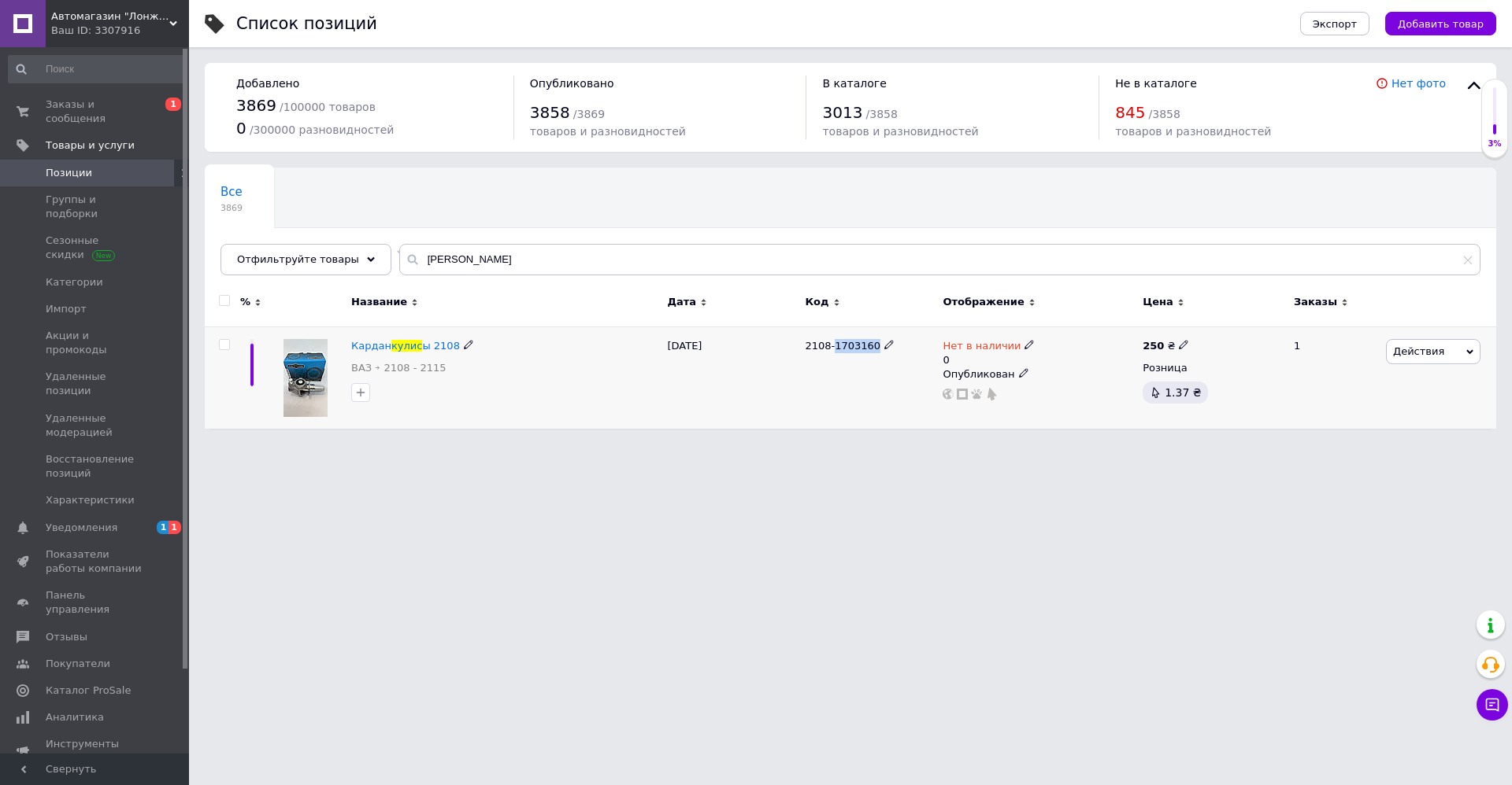
click at [845, 347] on span "2108-1703160" at bounding box center [842, 346] width 76 height 12
copy div "2108-1703160"
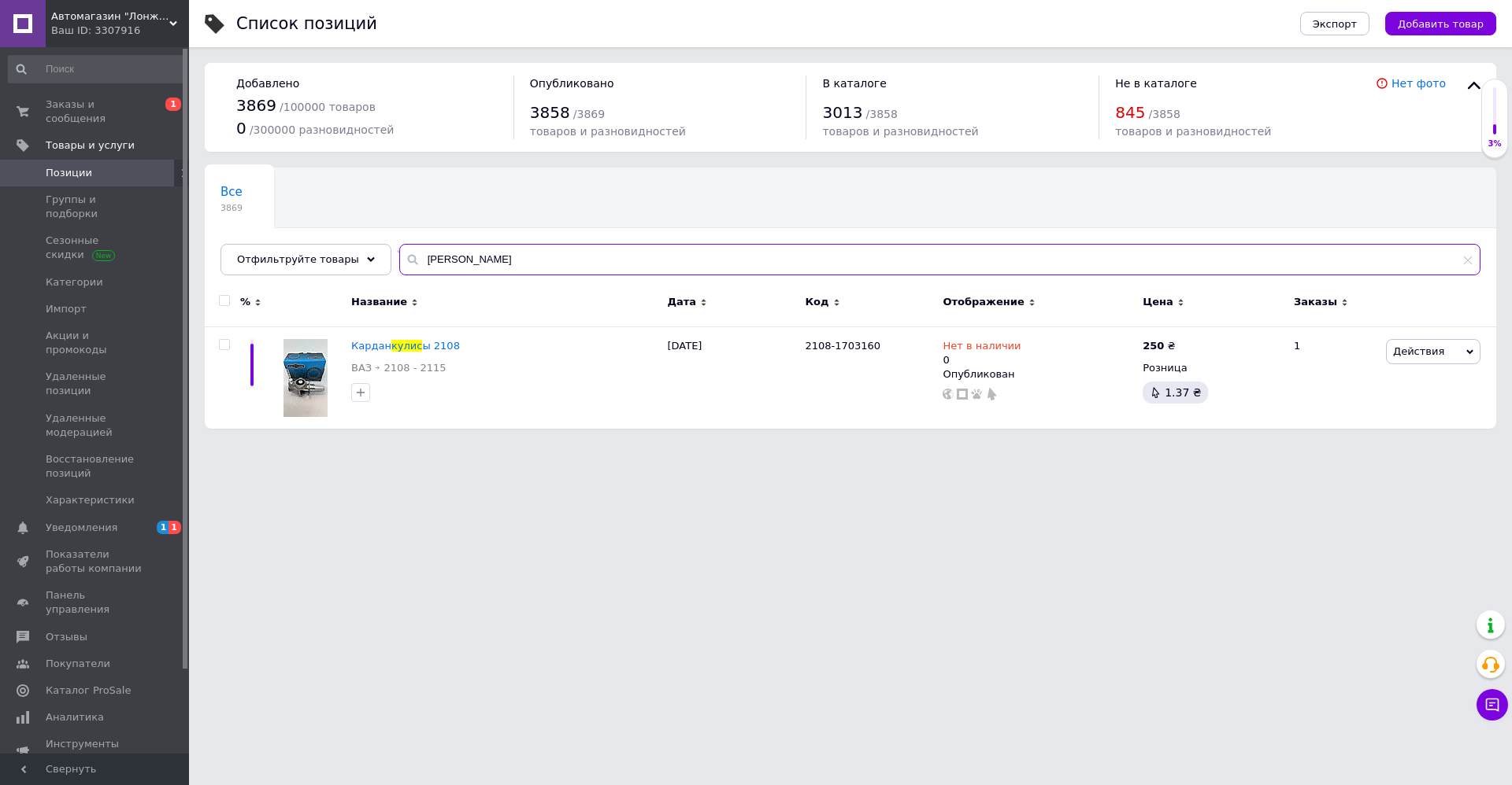
click at [495, 261] on input "[PERSON_NAME]" at bounding box center [939, 260] width 1081 height 32
type input "G"
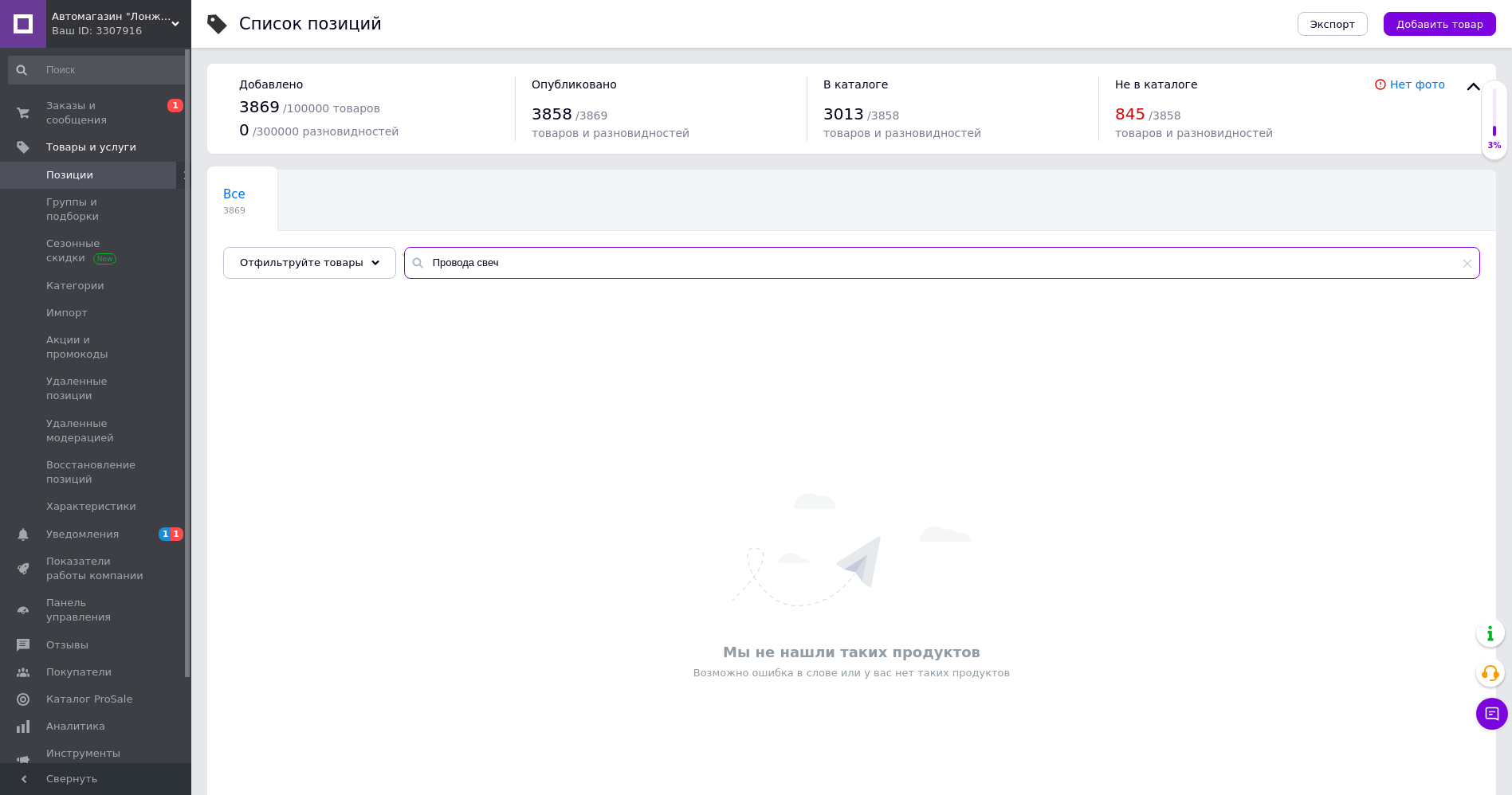
click at [464, 270] on input "Провода свеч" at bounding box center [942, 263] width 1076 height 32
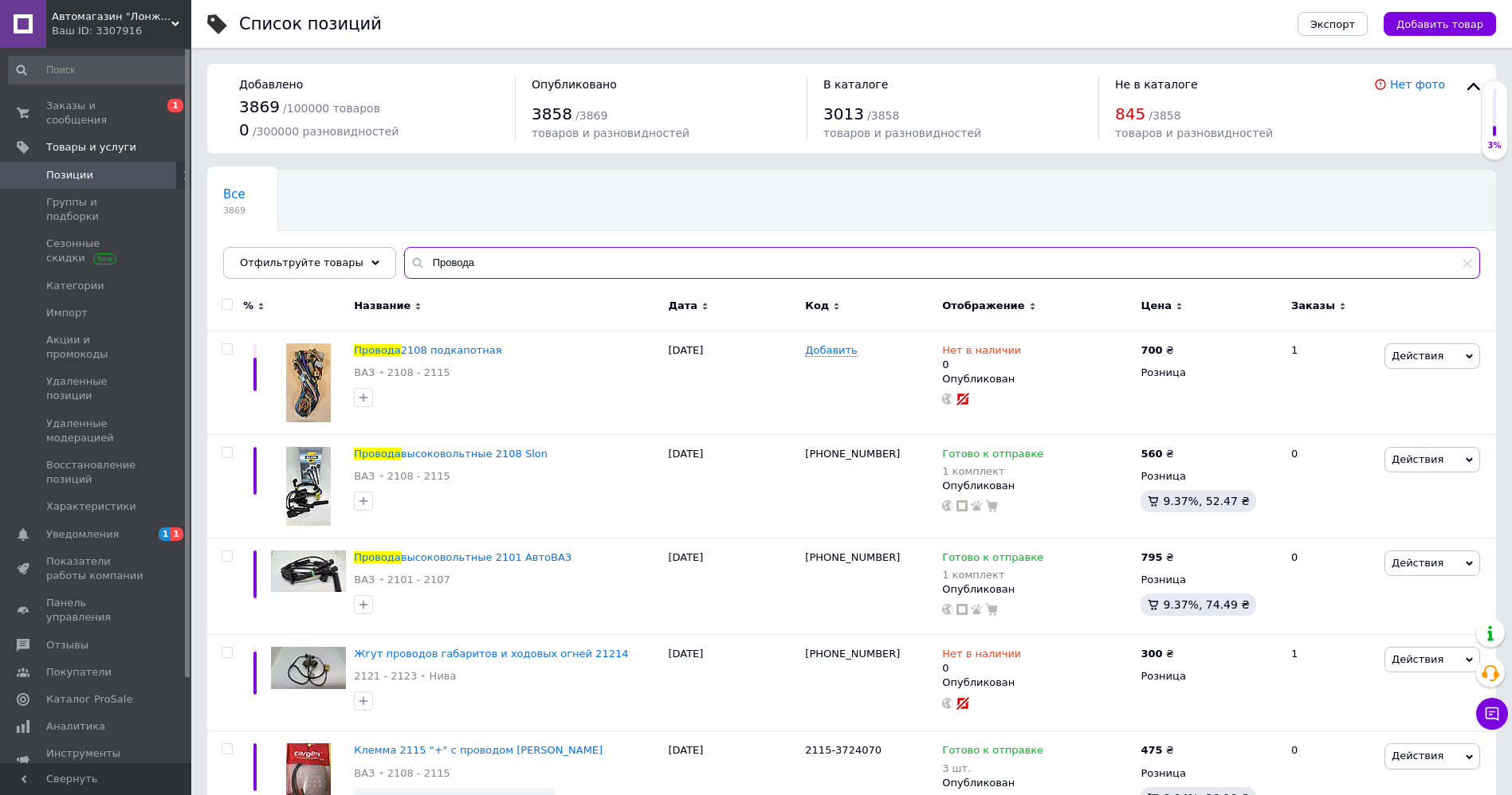
click at [480, 260] on input "Провода" at bounding box center [942, 263] width 1076 height 32
click at [511, 249] on input "Провода" at bounding box center [942, 263] width 1076 height 32
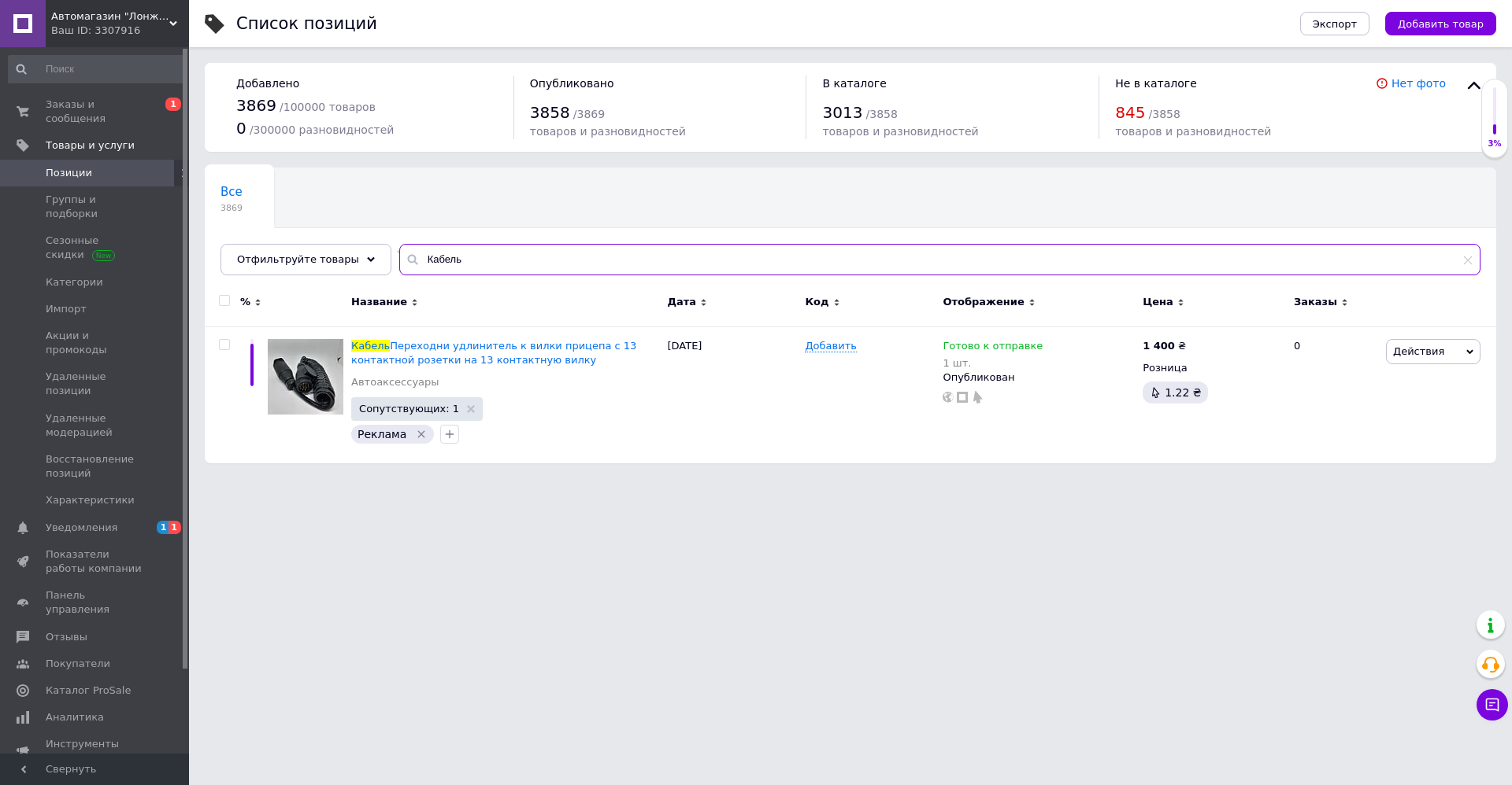
click at [531, 260] on input "Кабель" at bounding box center [939, 260] width 1081 height 32
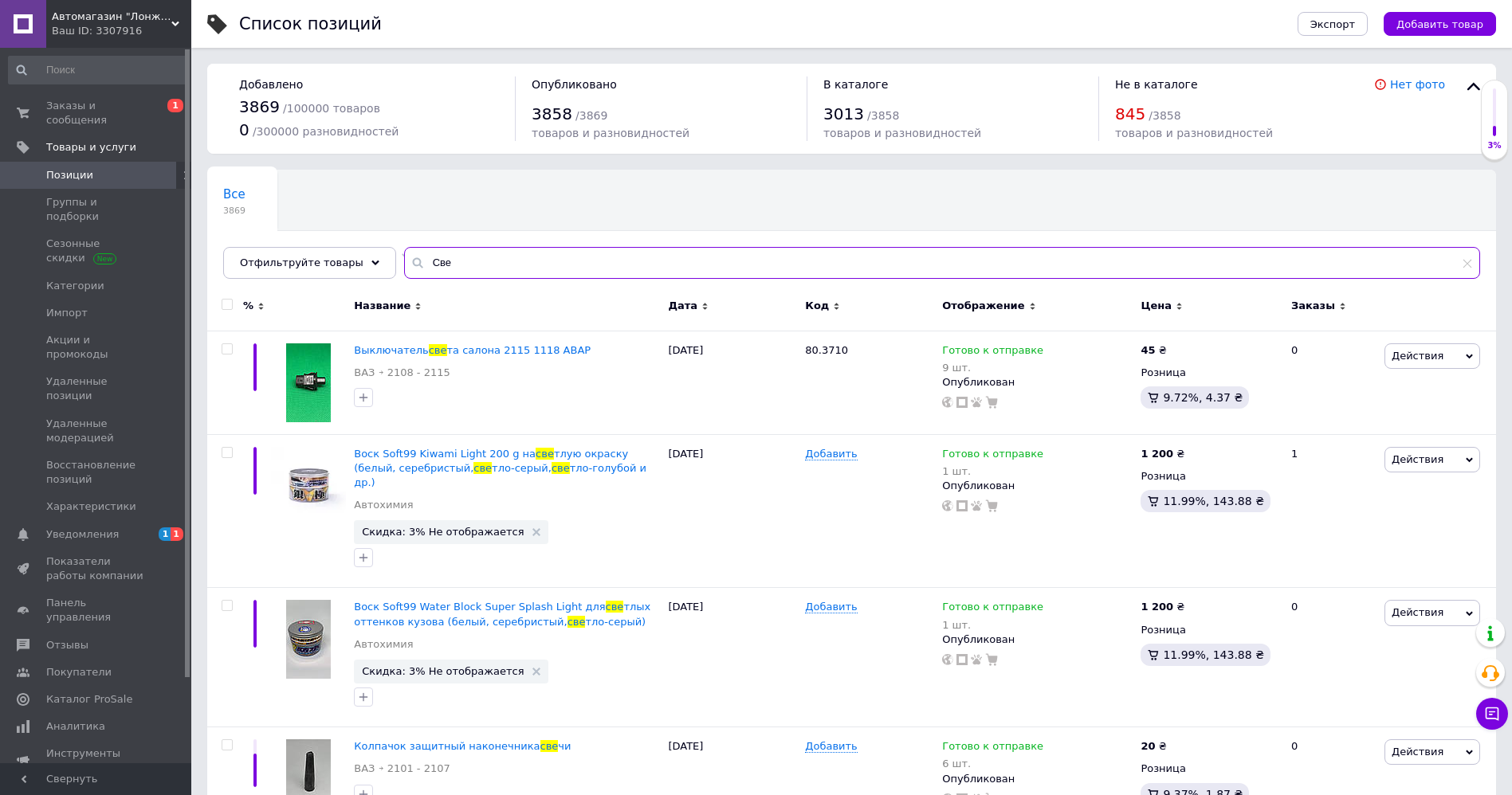
click at [512, 251] on input "Све" at bounding box center [942, 263] width 1076 height 32
type input "VAG"
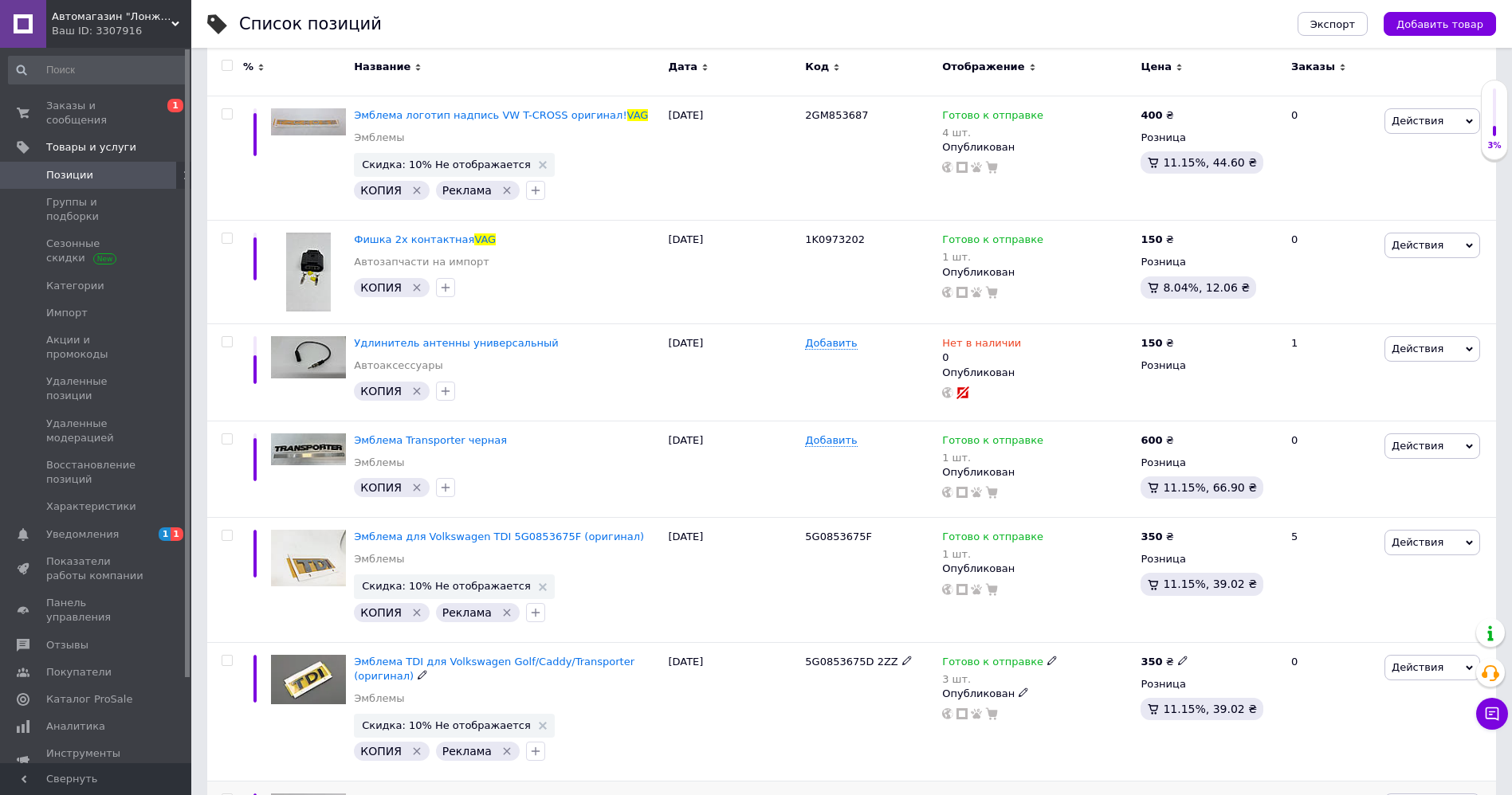
scroll to position [1076, 0]
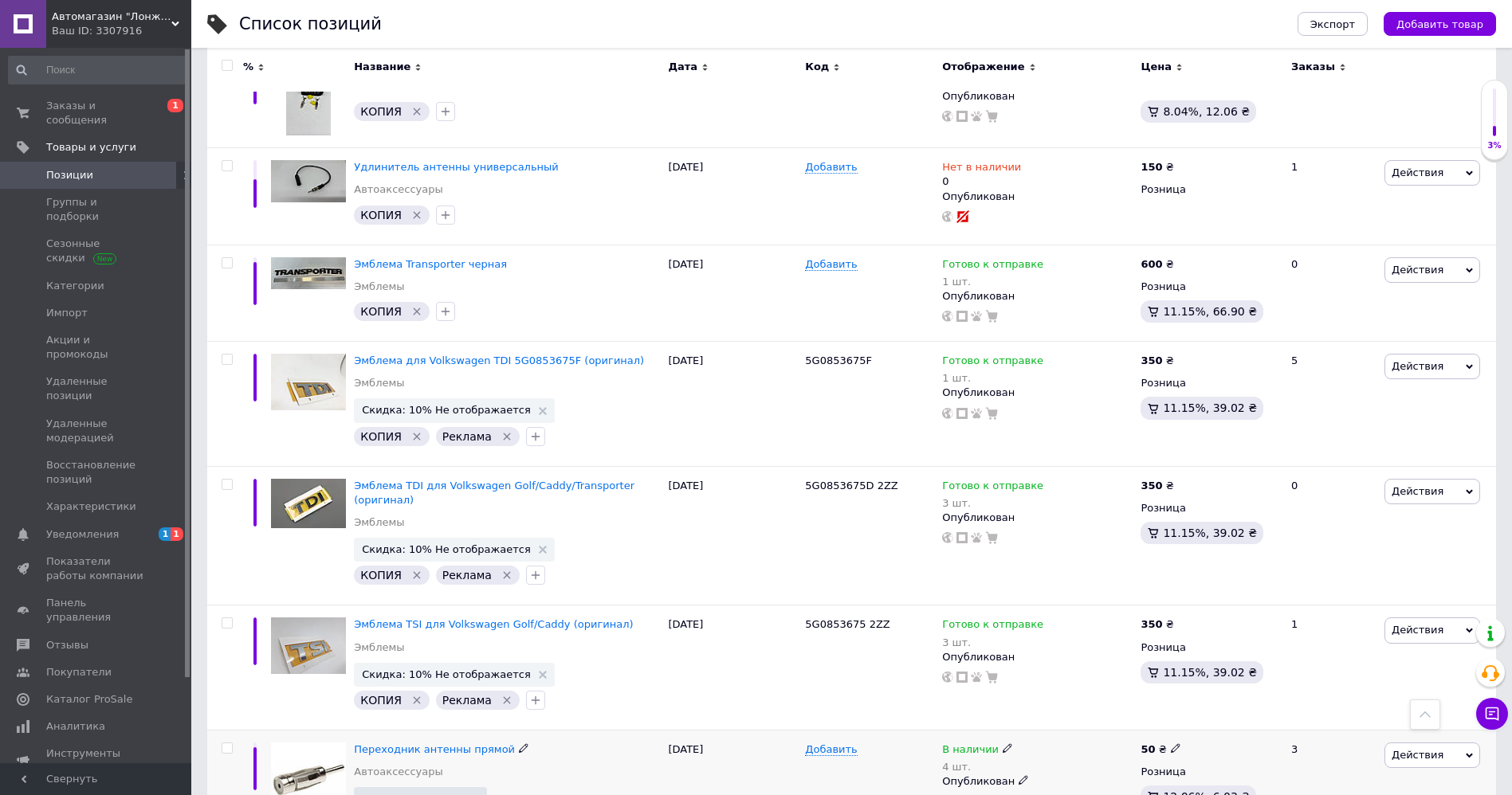
click at [1056, 743] on div "В наличии 4 шт." at bounding box center [1037, 759] width 190 height 32
click at [993, 743] on div "В наличии" at bounding box center [977, 750] width 71 height 15
click at [967, 718] on li "Готово к отправке" at bounding box center [952, 730] width 152 height 23
click at [1053, 685] on div "Остатки 4 шт." at bounding box center [974, 704] width 199 height 50
click at [1136, 691] on div "350 ₴ Розница 11.15%, 39.02 ₴" at bounding box center [1209, 668] width 145 height 125
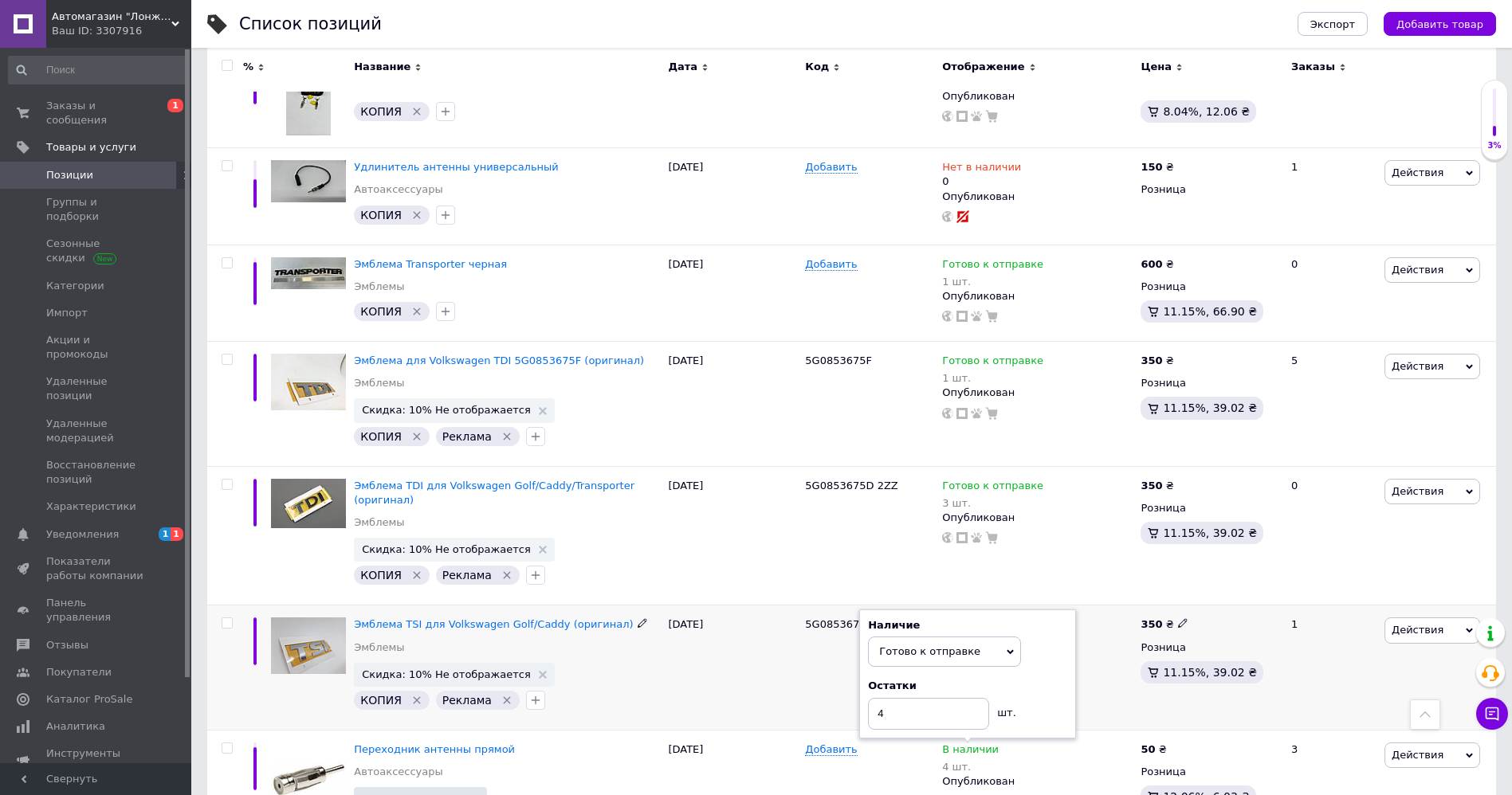
click at [1128, 678] on div "Готово к отправке 3 шт. Опубликован" at bounding box center [1037, 668] width 198 height 125
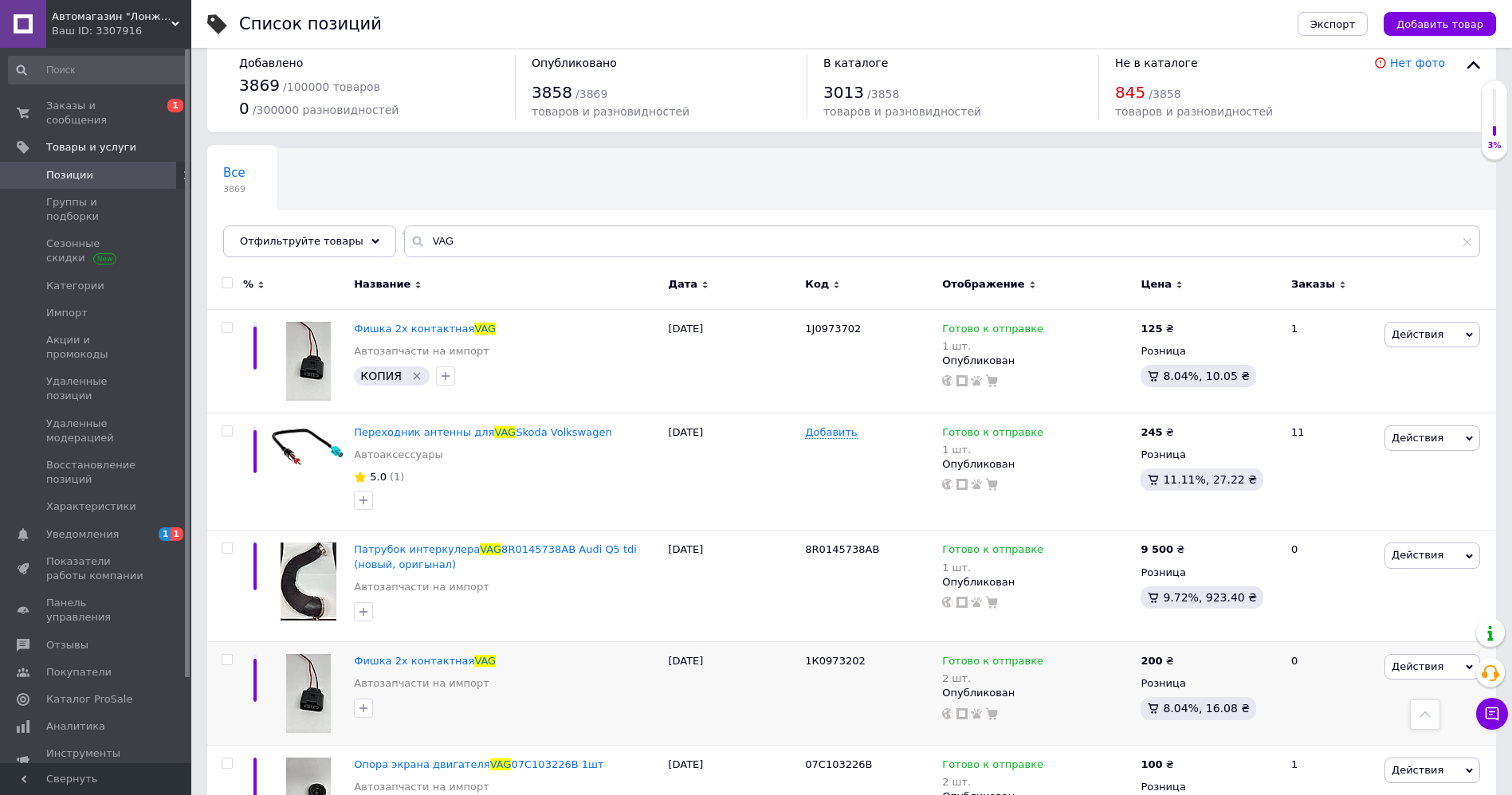
scroll to position [0, 0]
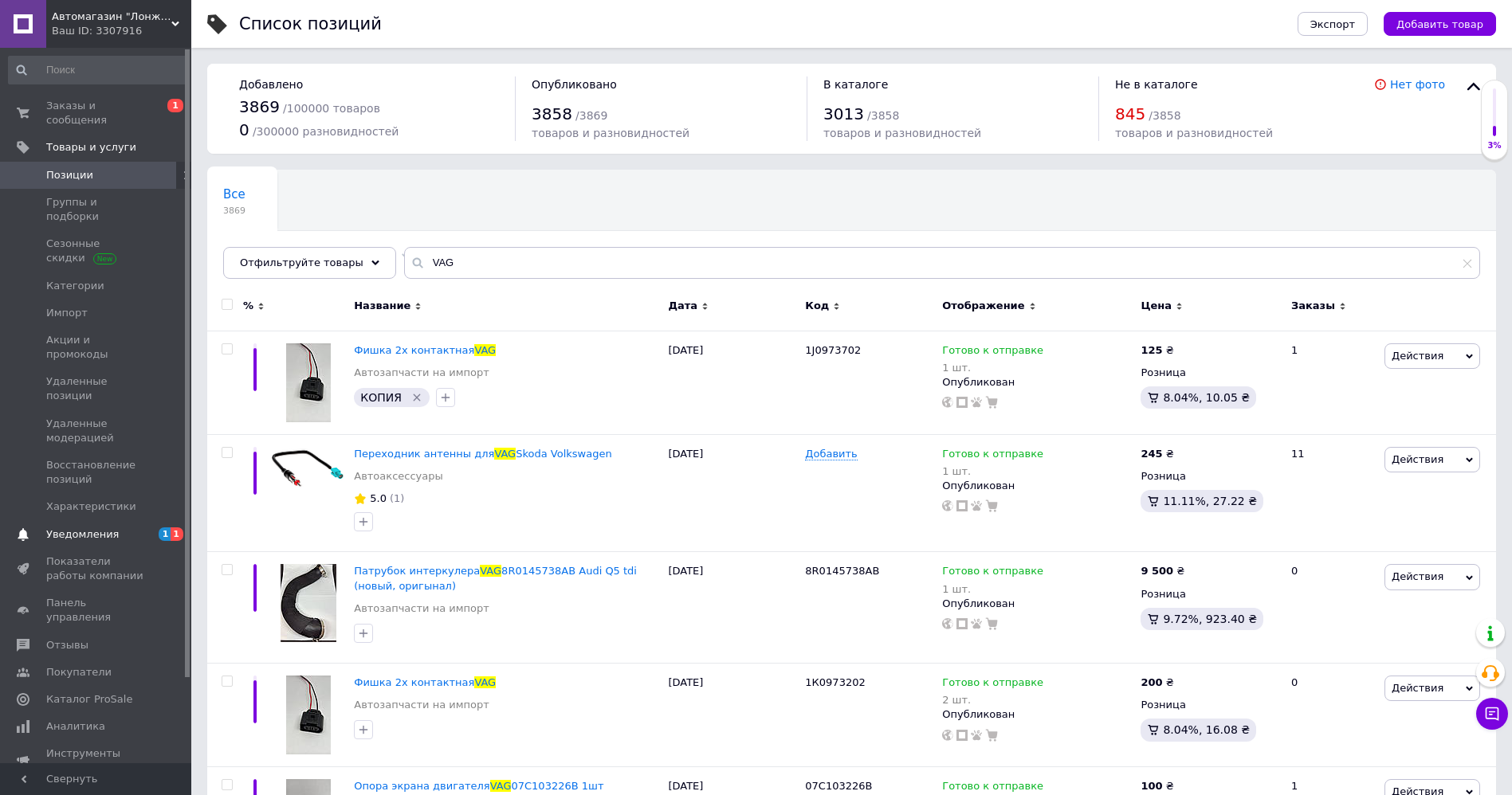
click at [128, 527] on span "Уведомления" at bounding box center [97, 535] width 102 height 15
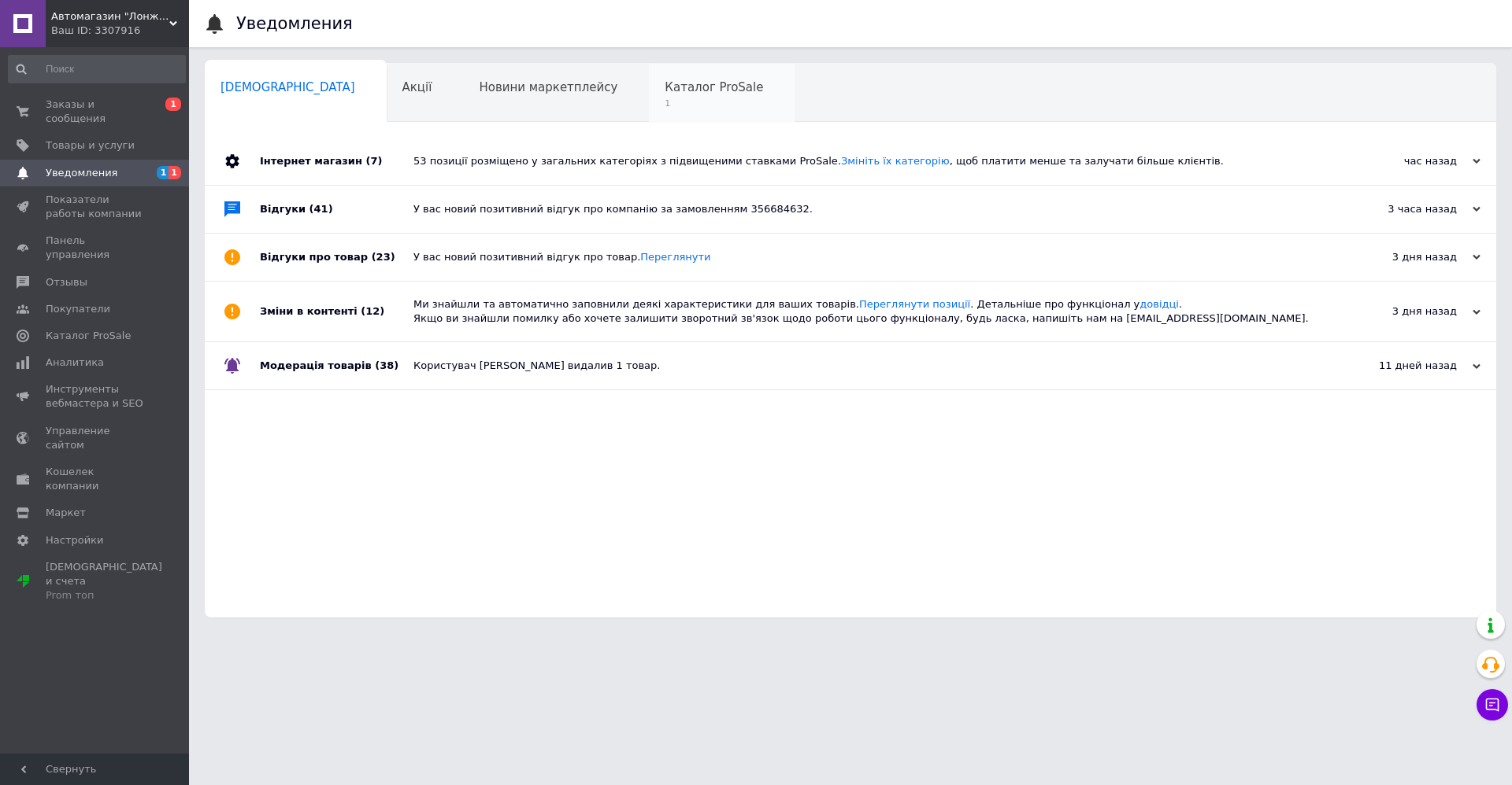
click at [664, 98] on span "1" at bounding box center [714, 103] width 99 height 12
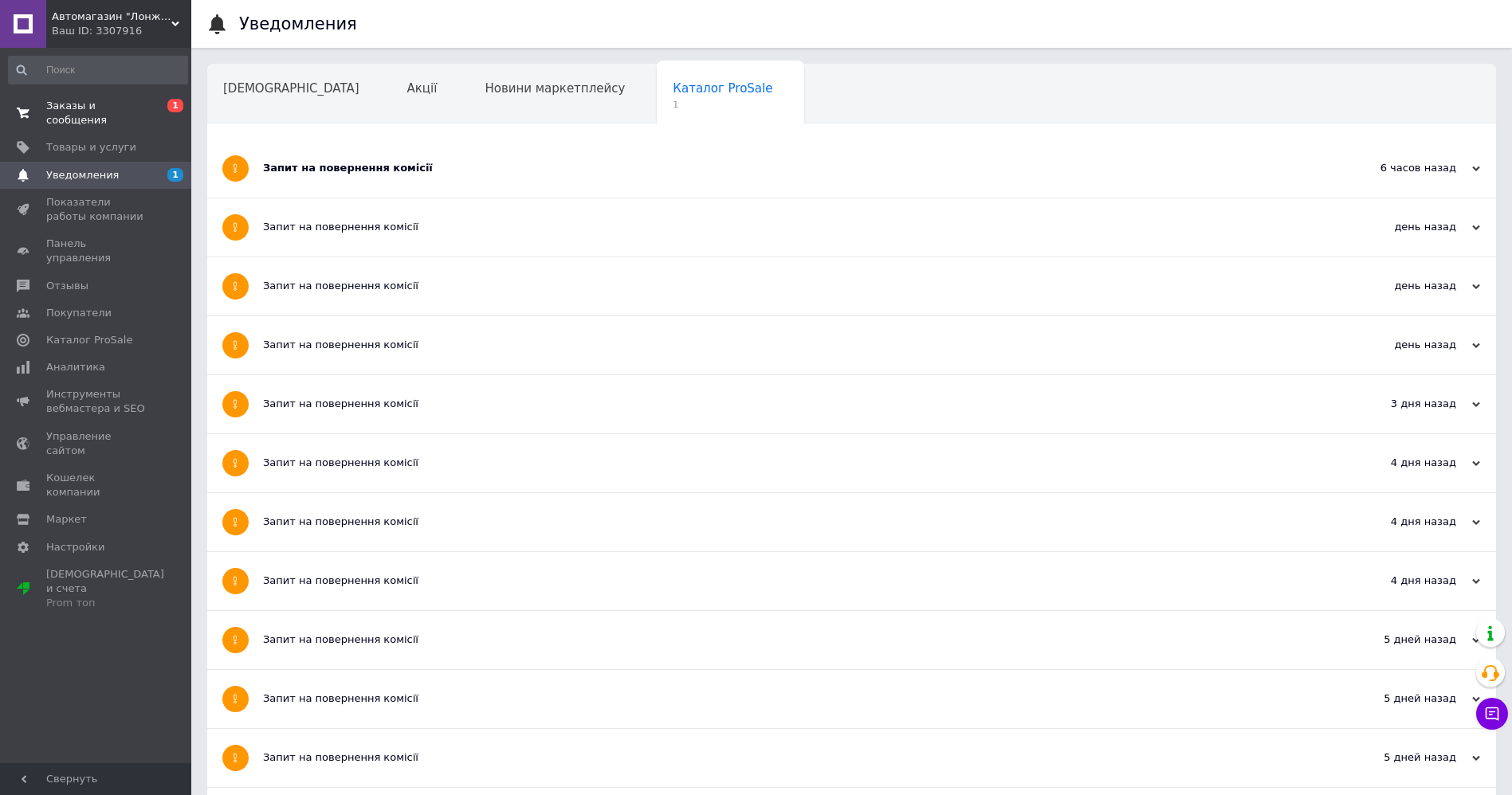
click at [119, 104] on span "Заказы и сообщения" at bounding box center [97, 114] width 102 height 29
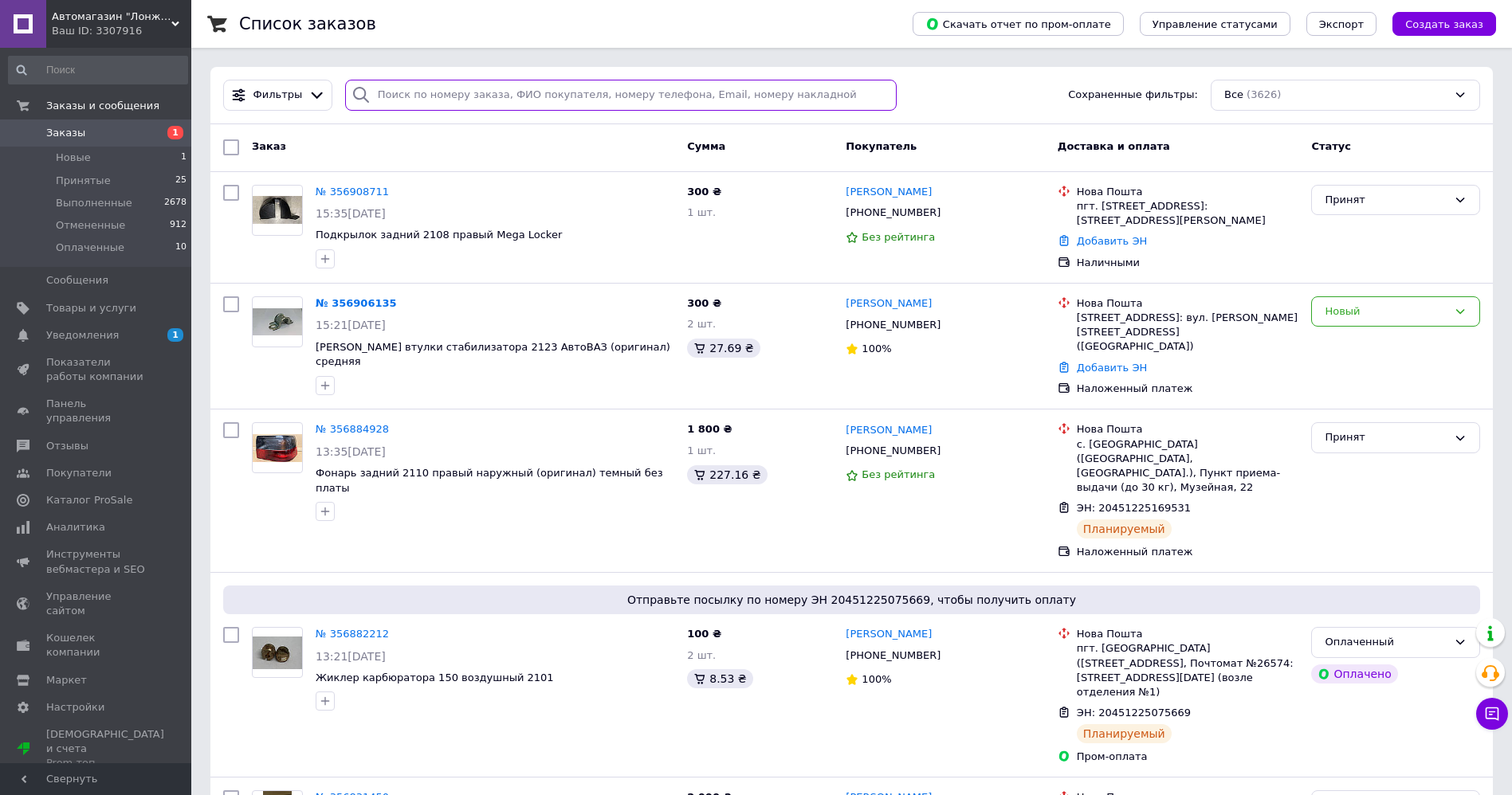
click at [481, 87] on input "search" at bounding box center [621, 95] width 552 height 31
click at [113, 308] on span "Товары и услуги" at bounding box center [91, 309] width 90 height 15
